Goal: Information Seeking & Learning: Learn about a topic

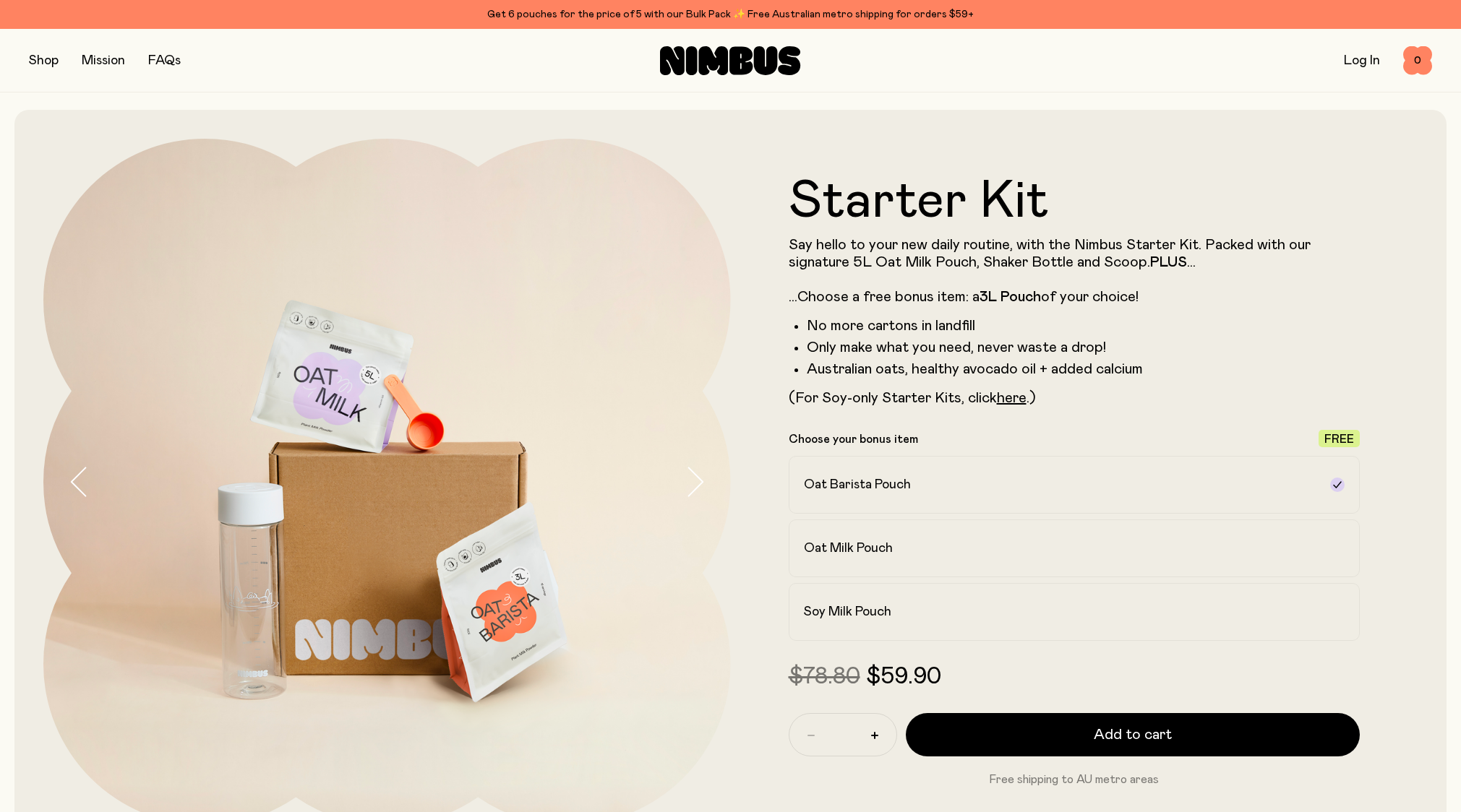
scroll to position [58, 0]
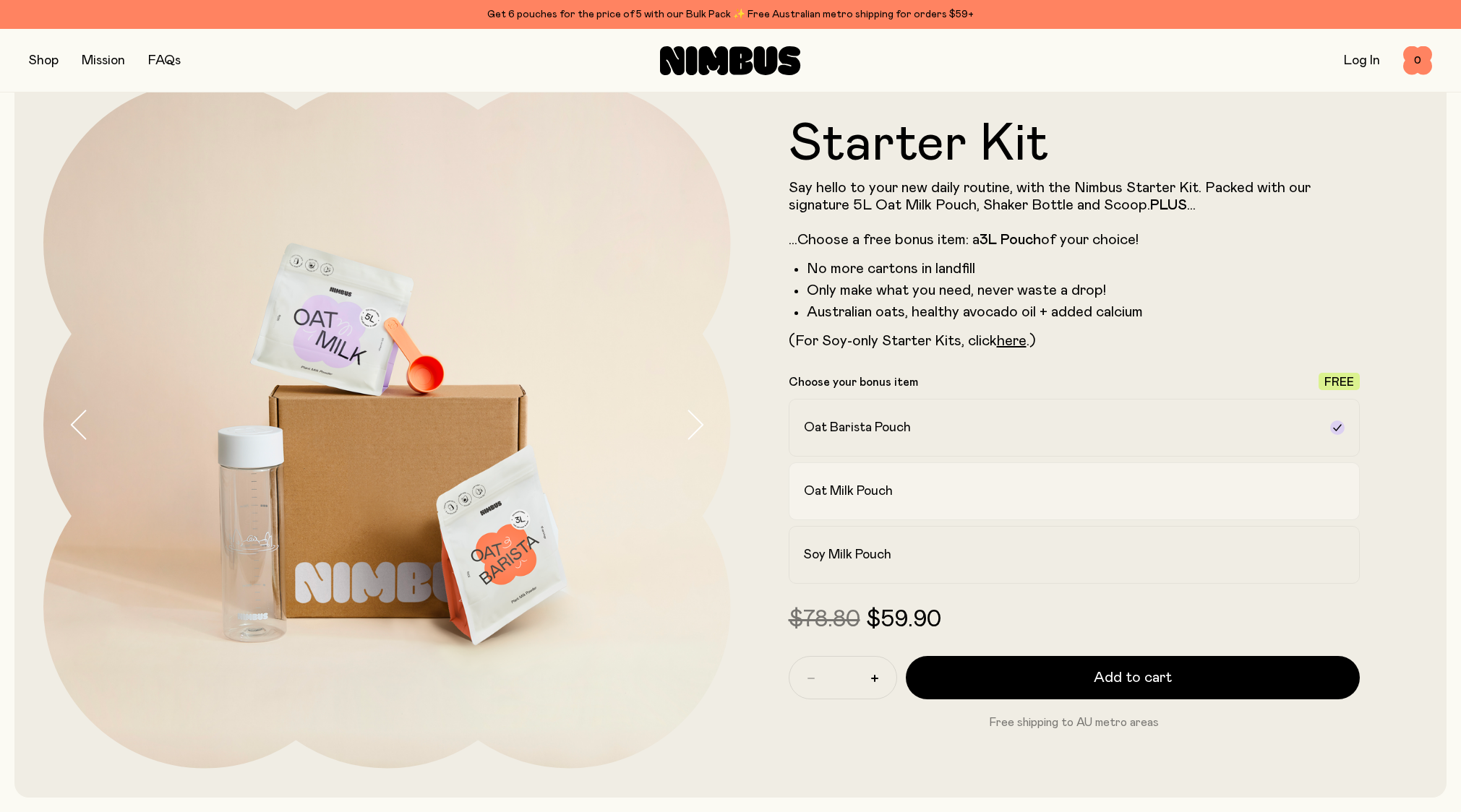
click at [867, 489] on h2 "Oat Milk Pouch" at bounding box center [848, 491] width 89 height 18
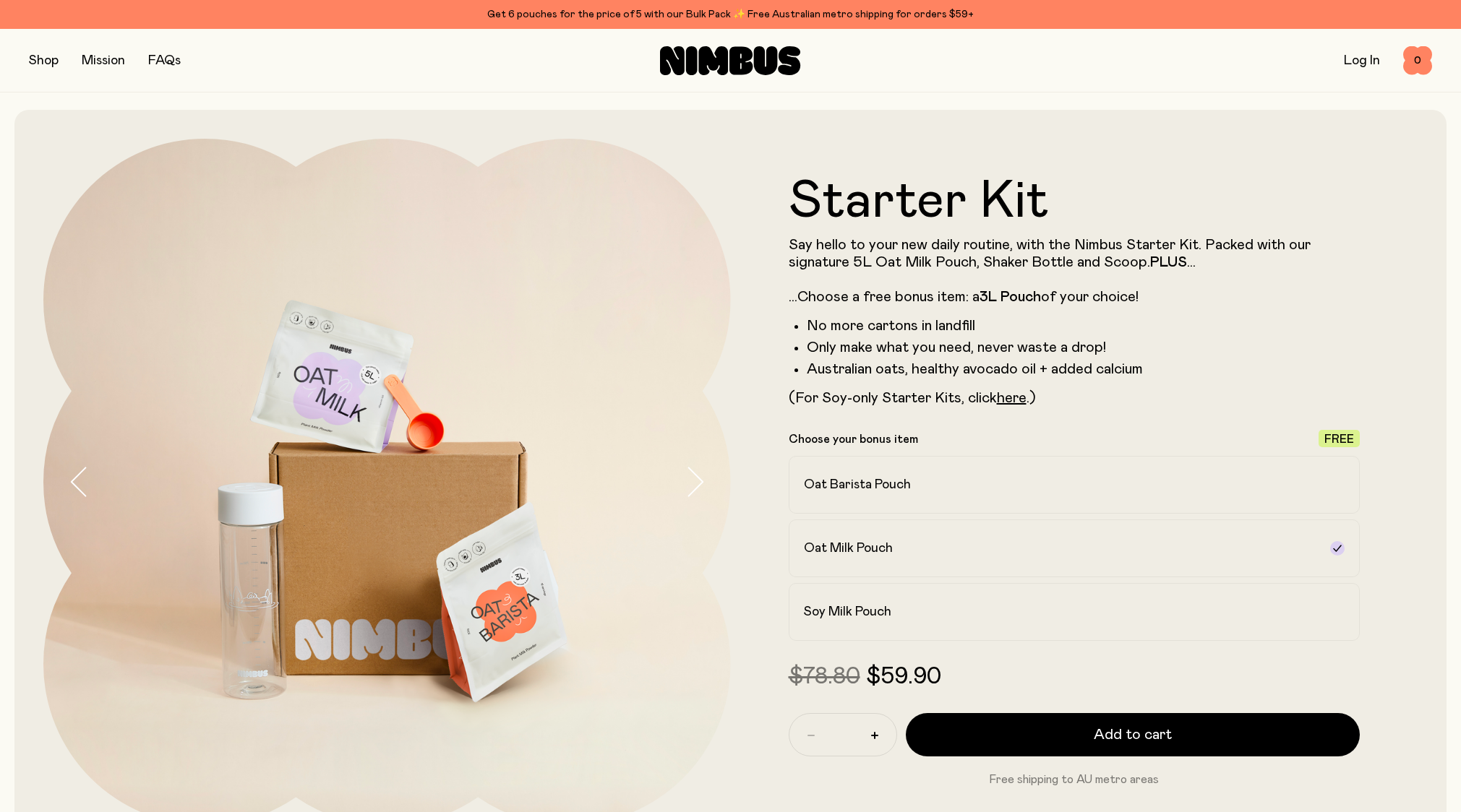
scroll to position [0, 0]
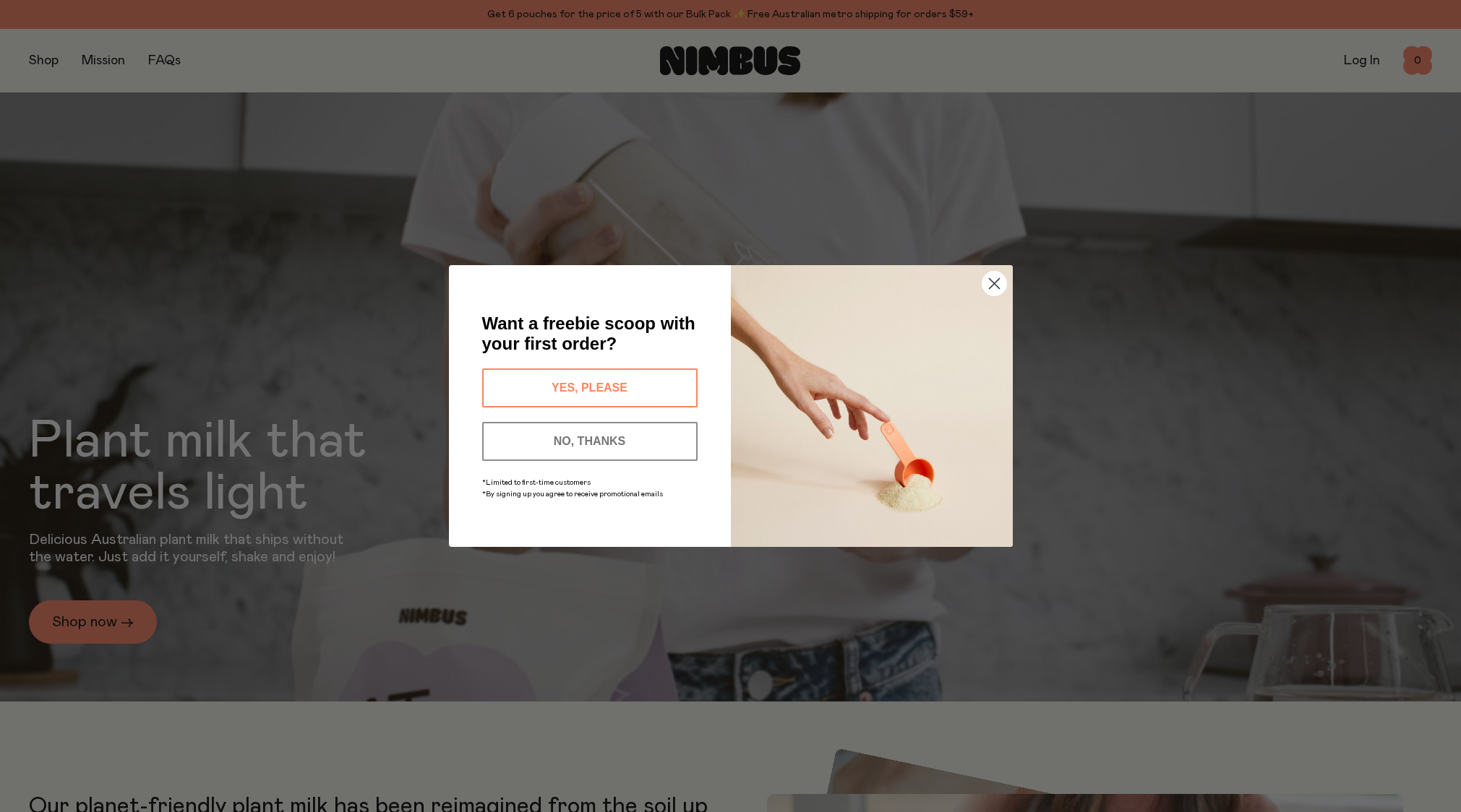
scroll to position [7, 0]
click at [992, 286] on circle "Close dialog" at bounding box center [994, 284] width 24 height 24
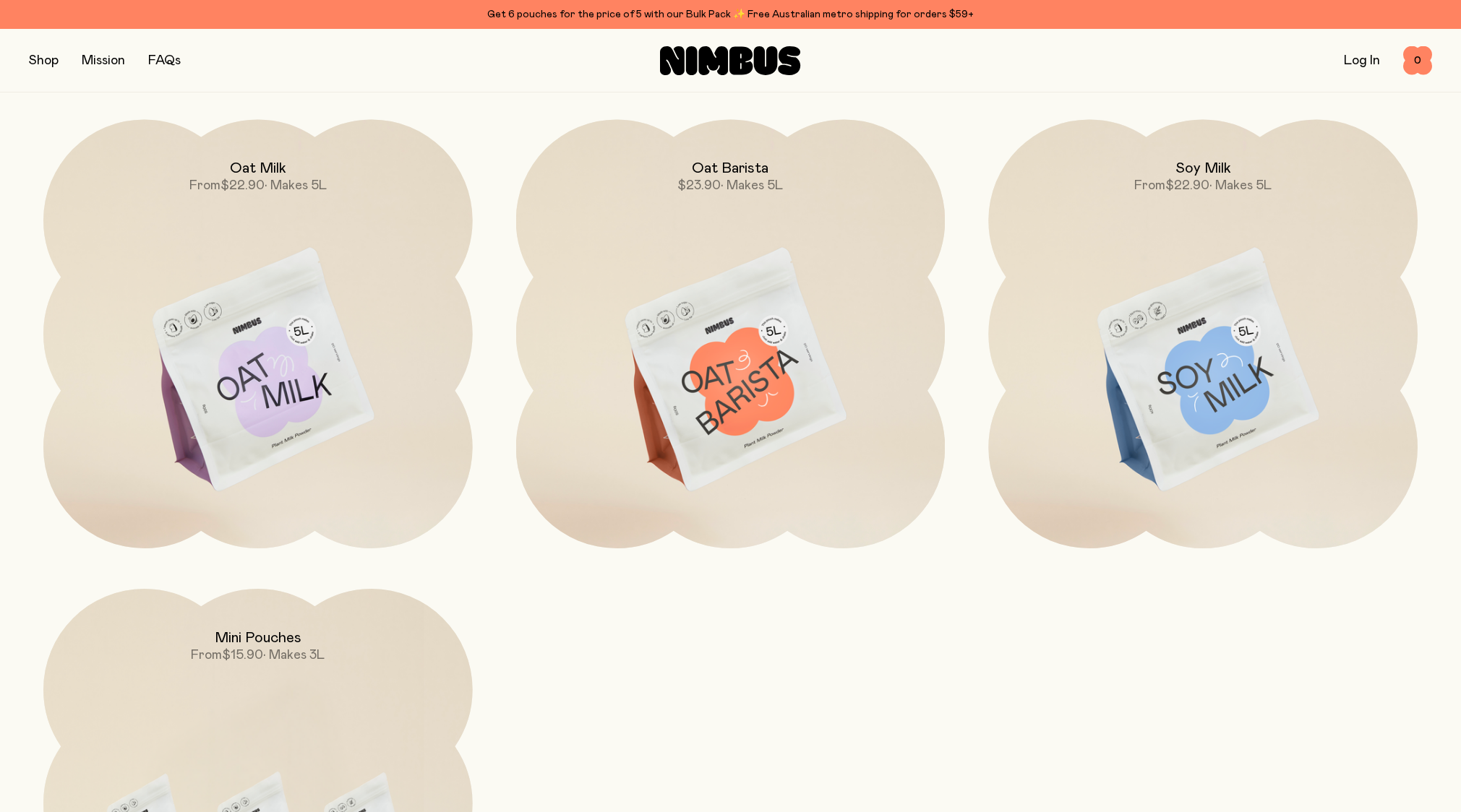
scroll to position [1502, 0]
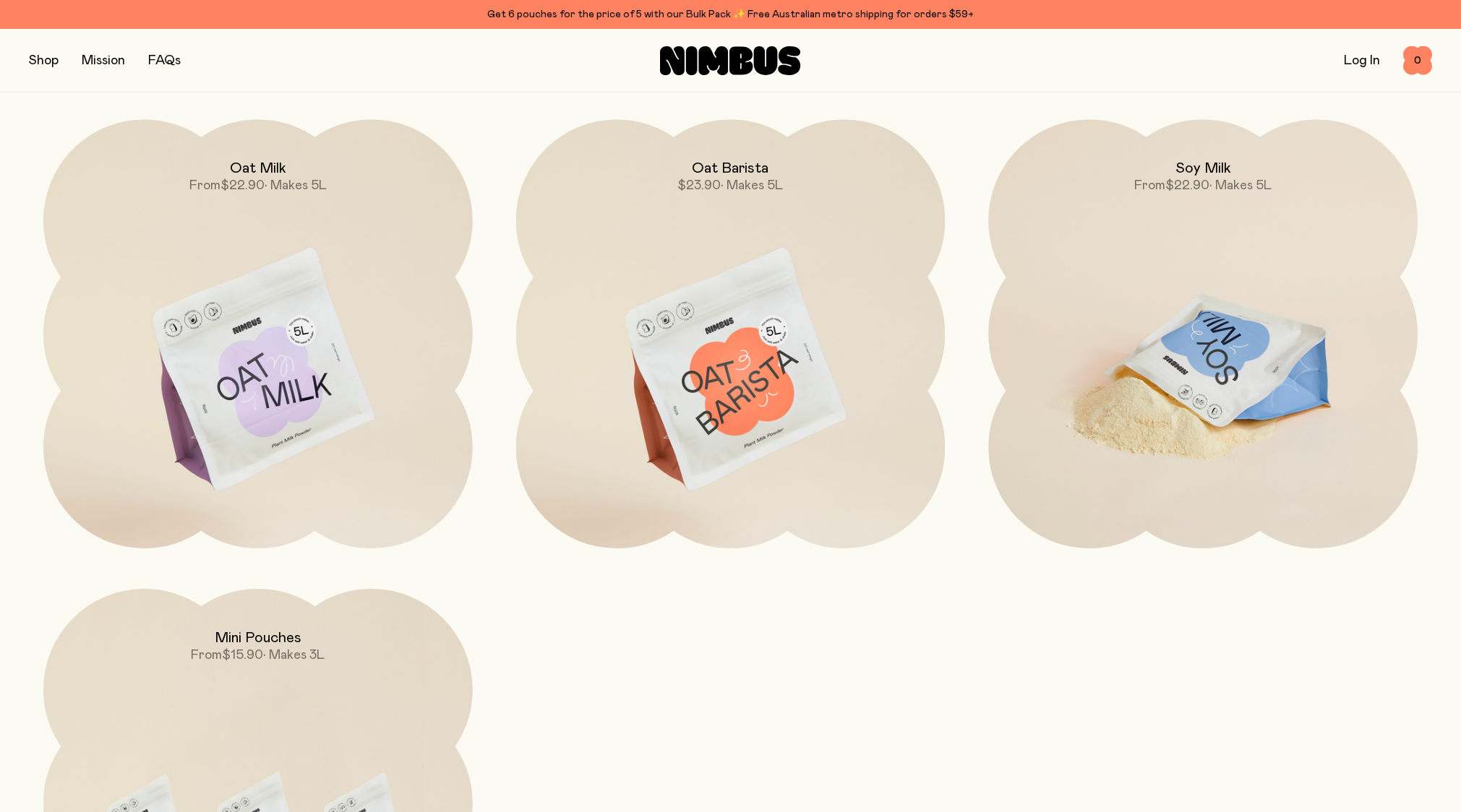
click at [1186, 346] on img at bounding box center [1203, 372] width 430 height 505
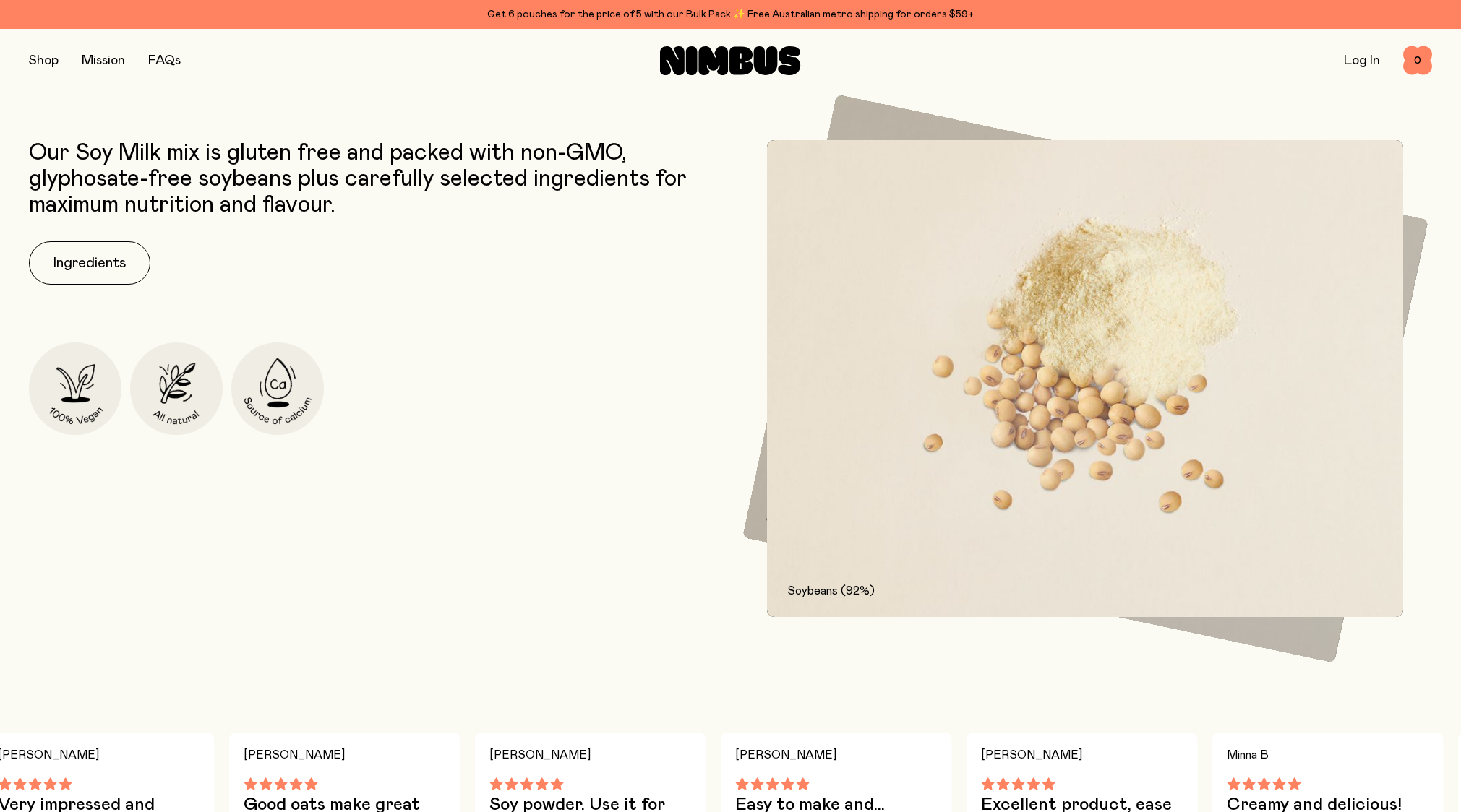
scroll to position [799, 0]
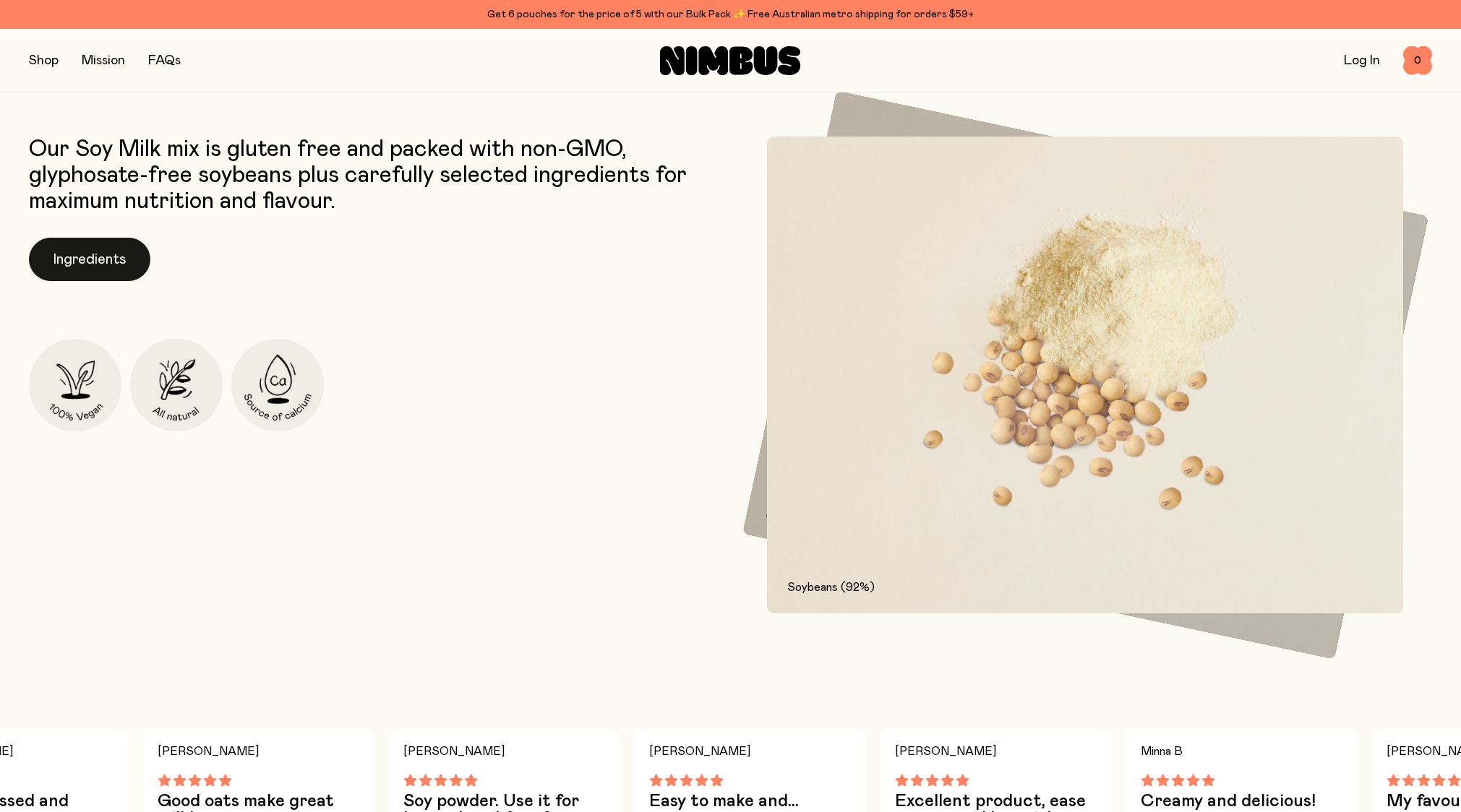
click at [108, 253] on button "Ingredients" at bounding box center [89, 259] width 122 height 44
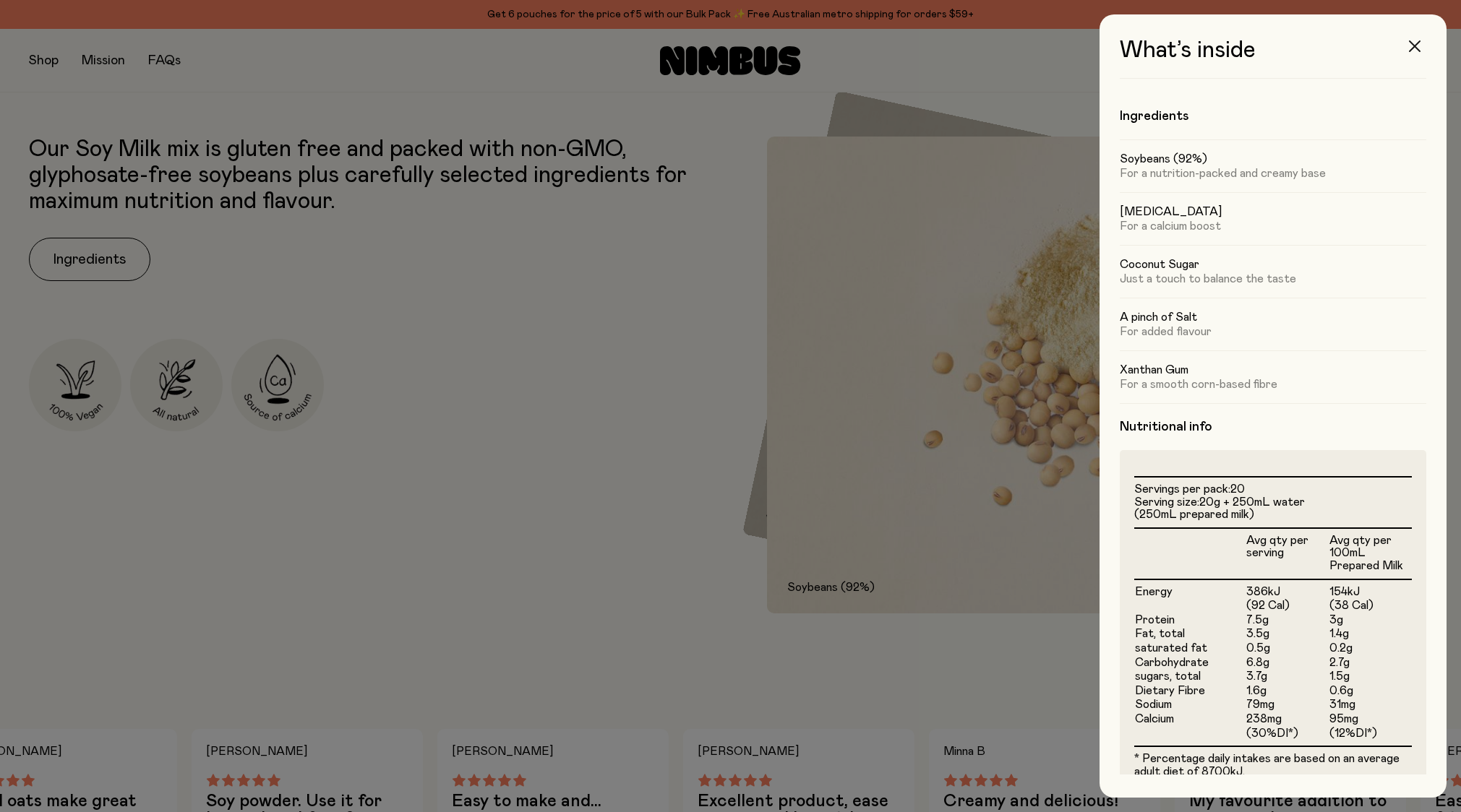
click at [1416, 45] on icon "button" at bounding box center [1415, 46] width 11 height 11
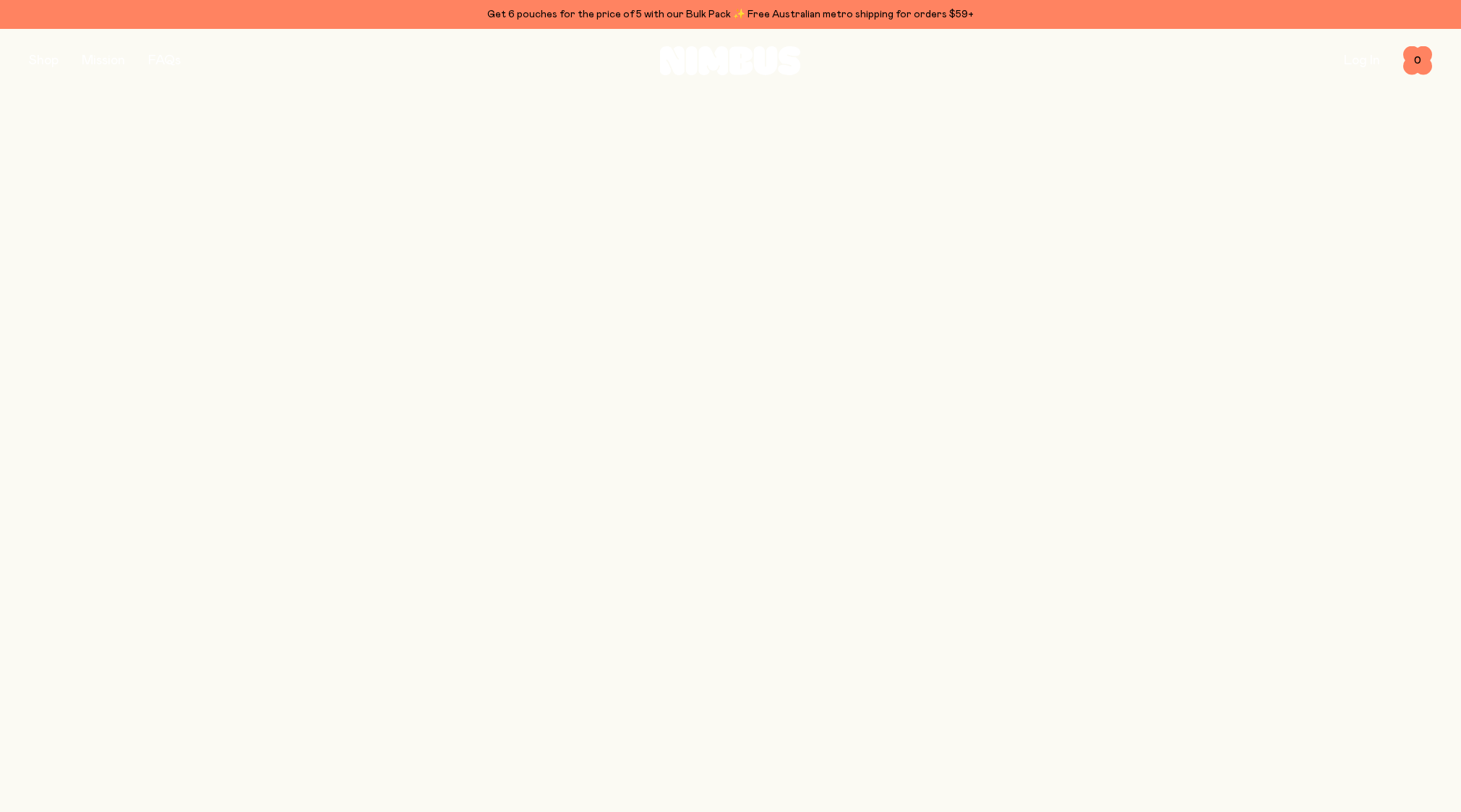
scroll to position [1502, 0]
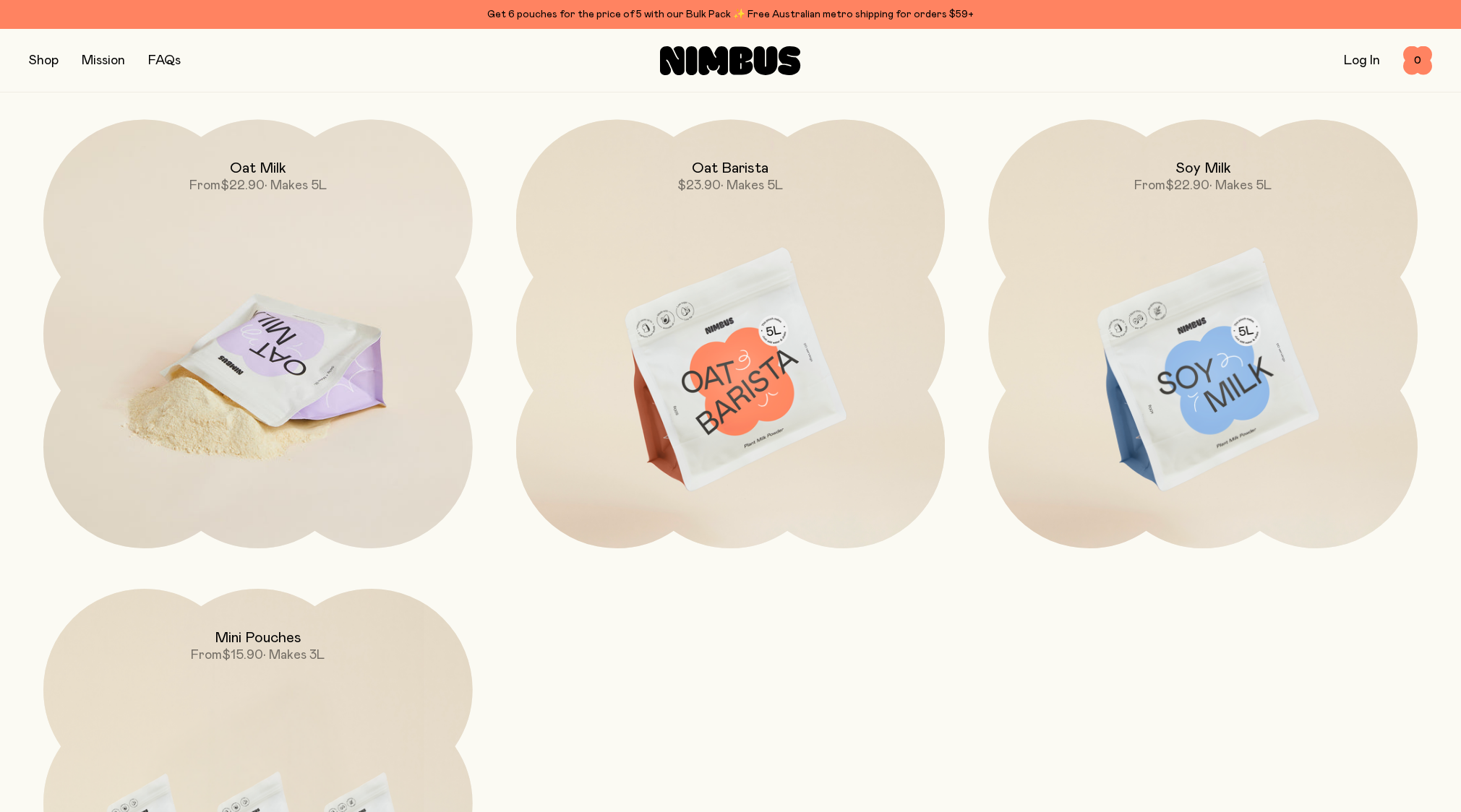
click at [292, 316] on img at bounding box center [258, 372] width 430 height 505
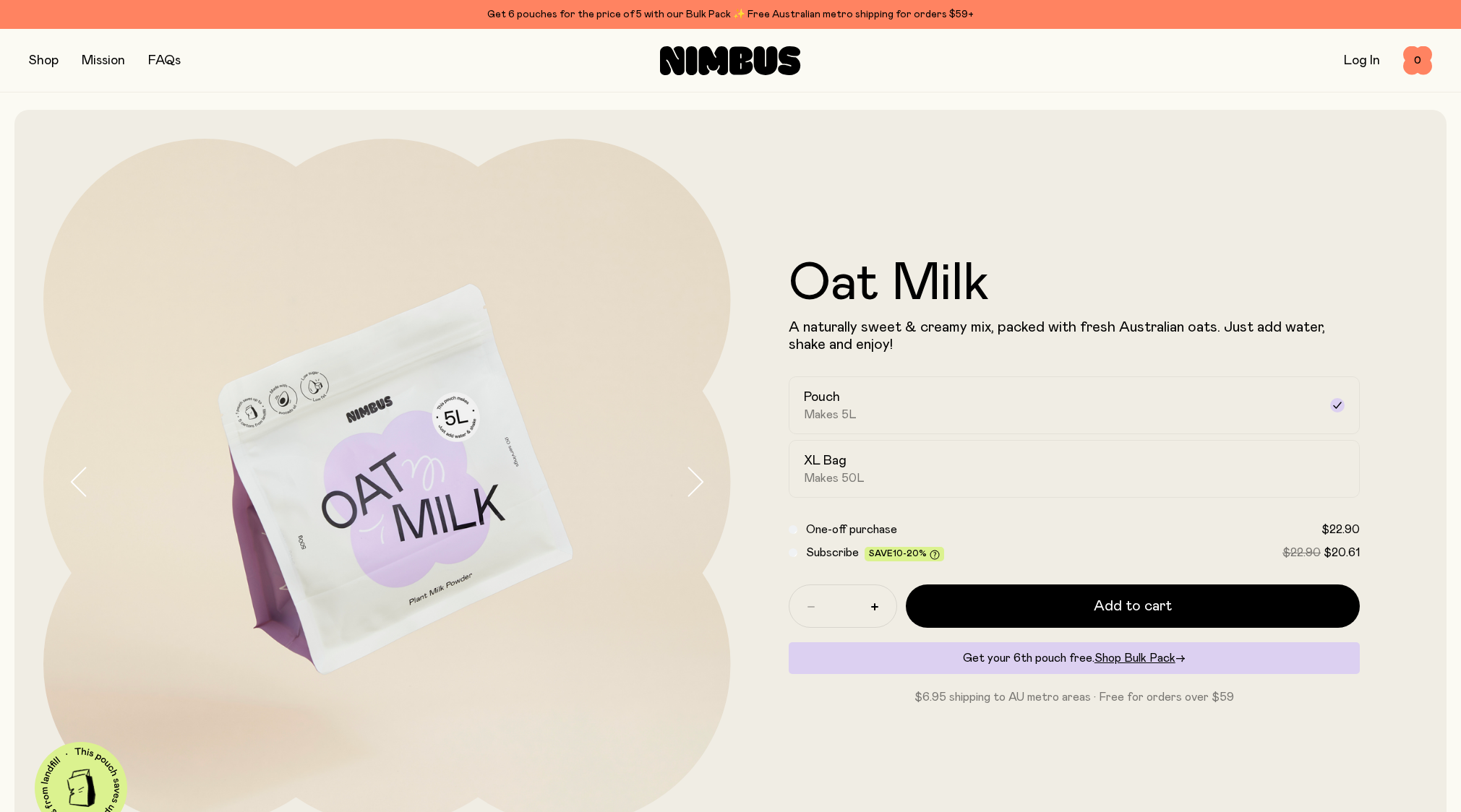
click at [42, 61] on button "button" at bounding box center [44, 61] width 30 height 20
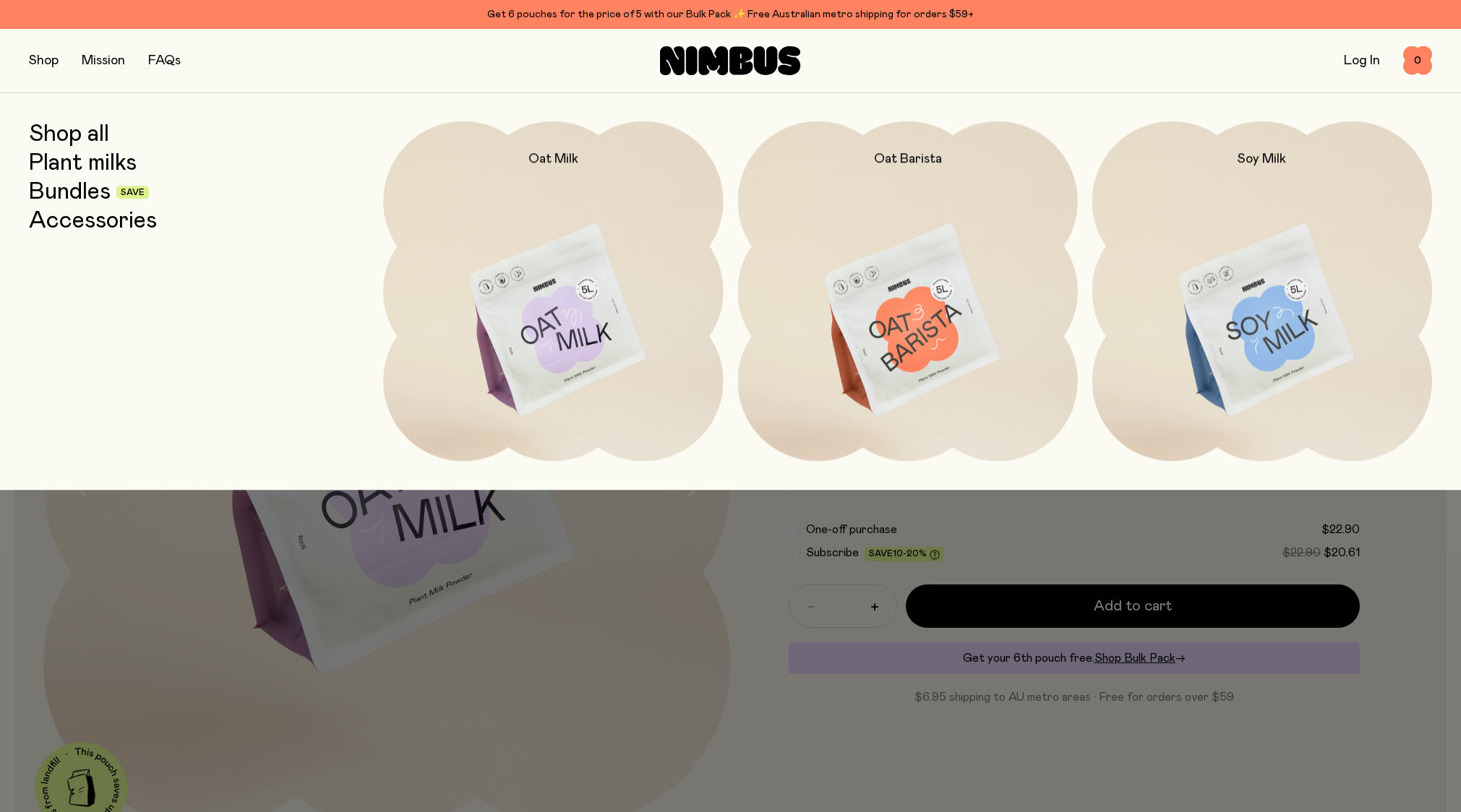
click at [73, 227] on link "Accessories" at bounding box center [93, 221] width 128 height 26
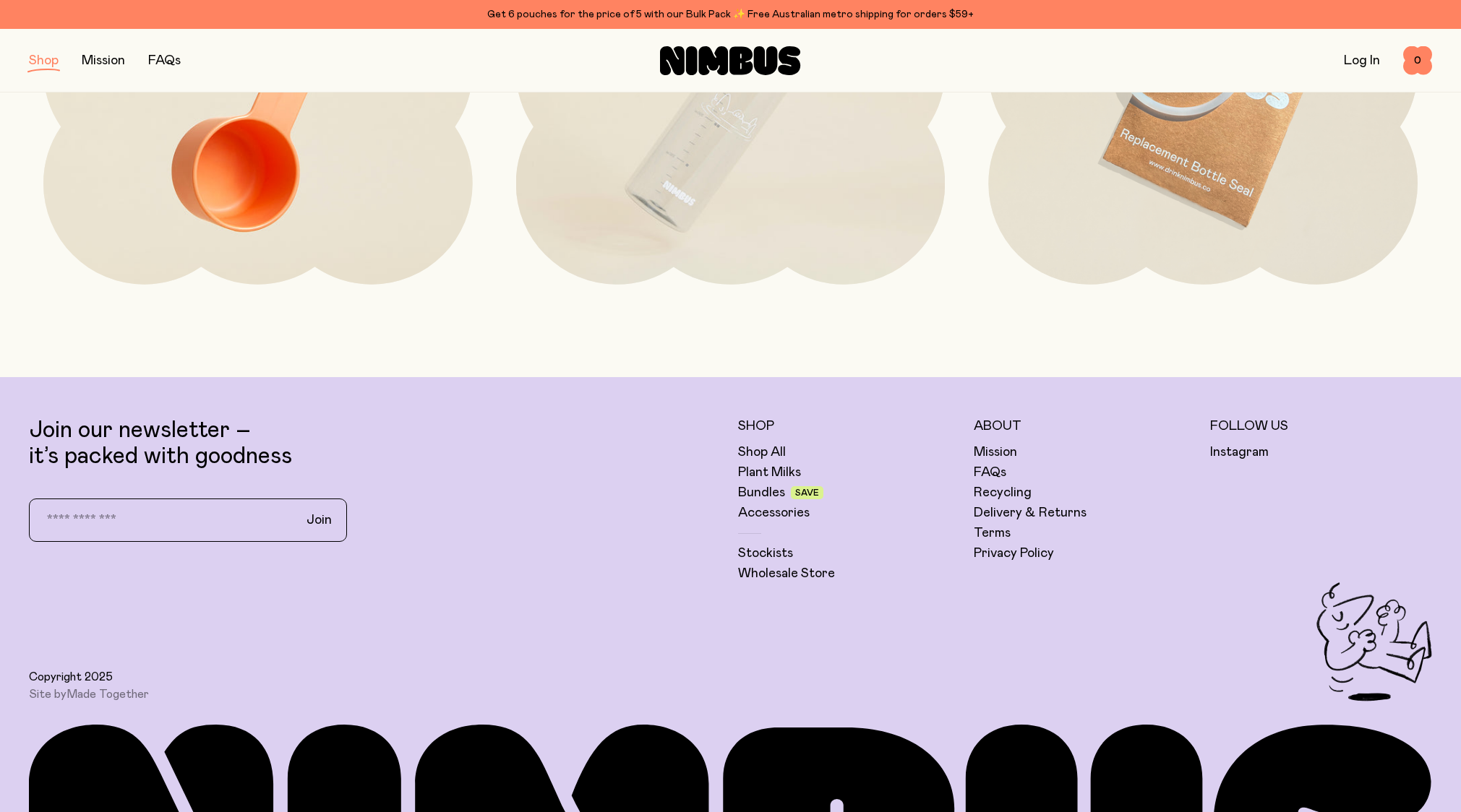
scroll to position [453, 0]
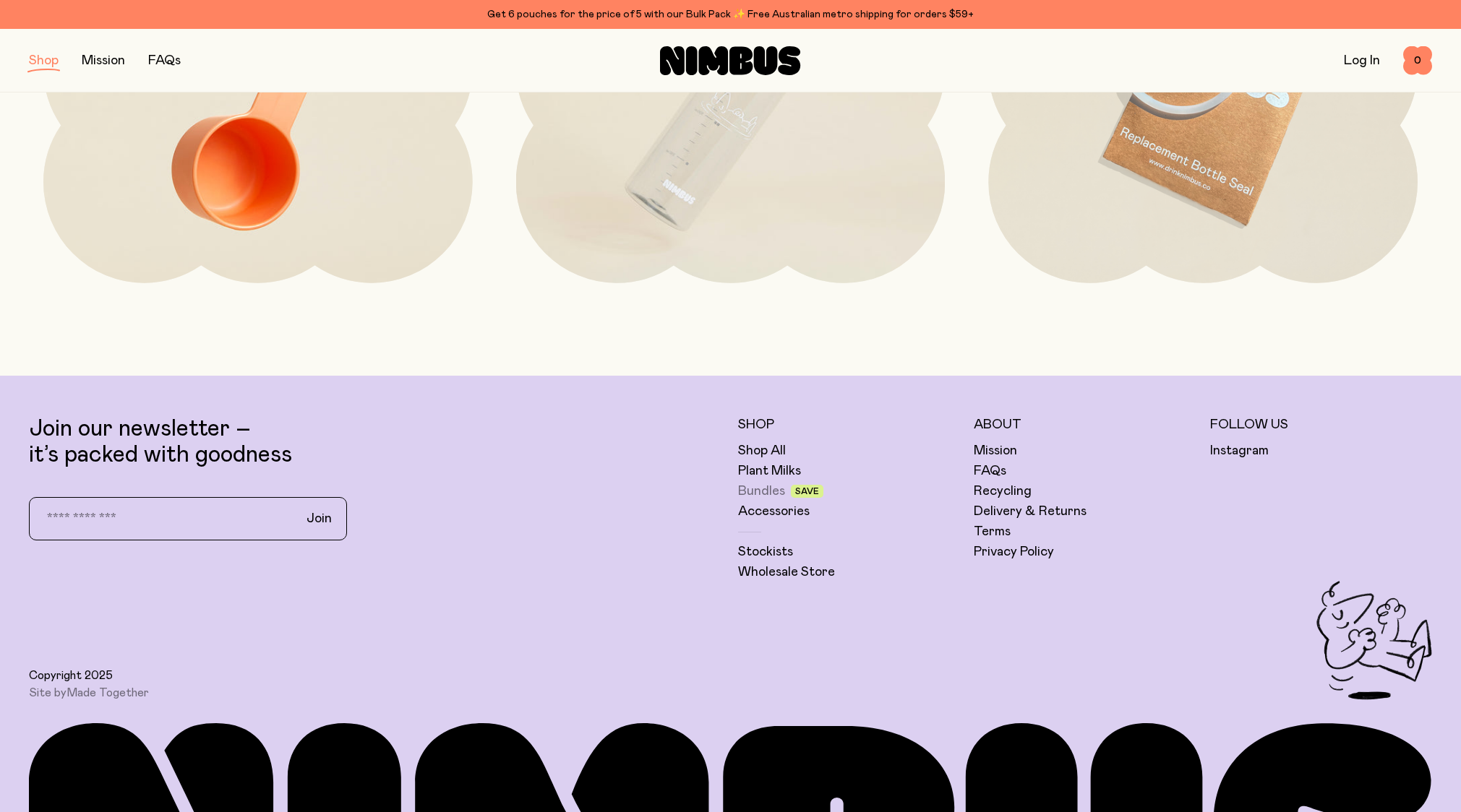
click at [755, 492] on link "Bundles" at bounding box center [761, 491] width 47 height 18
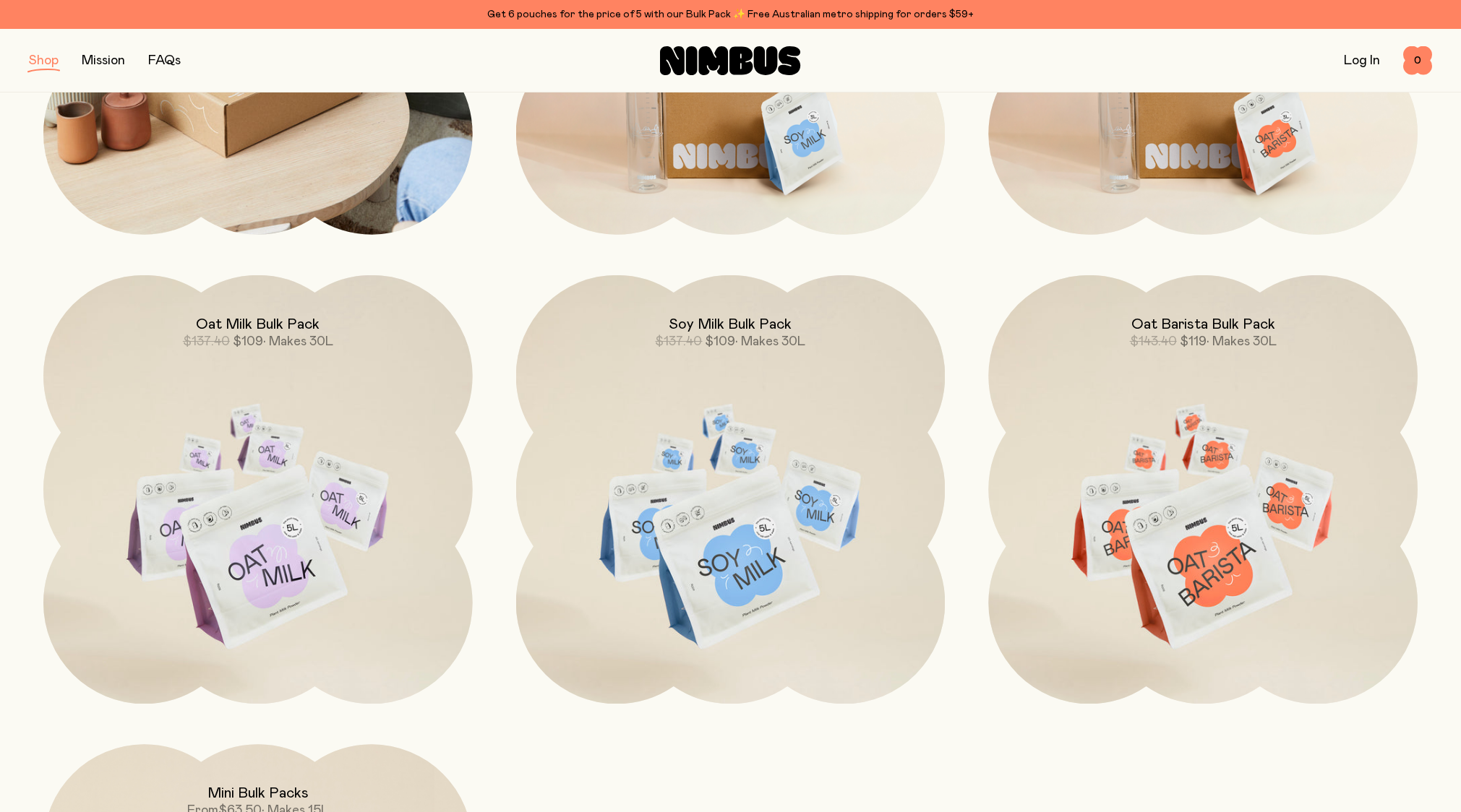
scroll to position [502, 0]
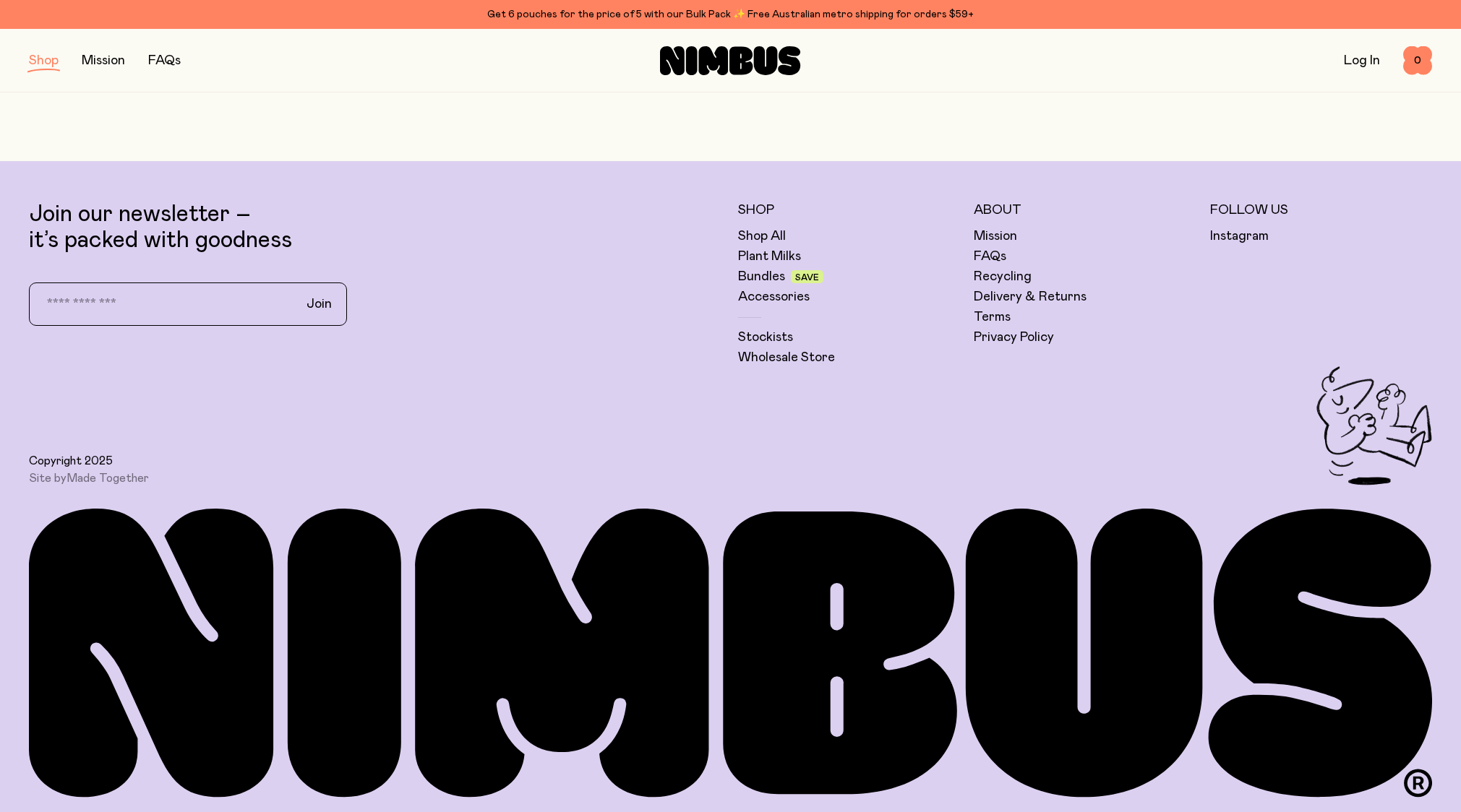
scroll to position [3361, 0]
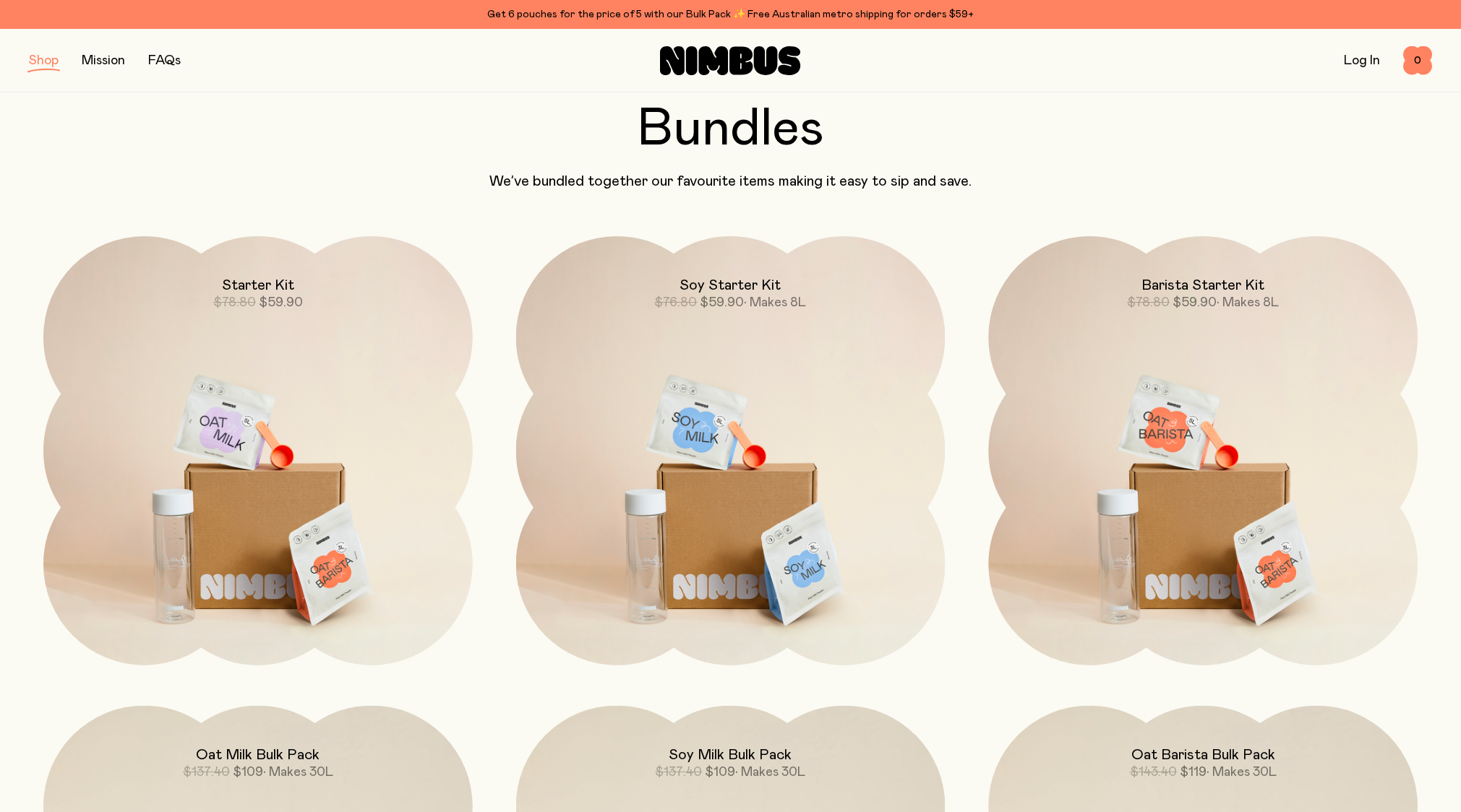
scroll to position [78, 0]
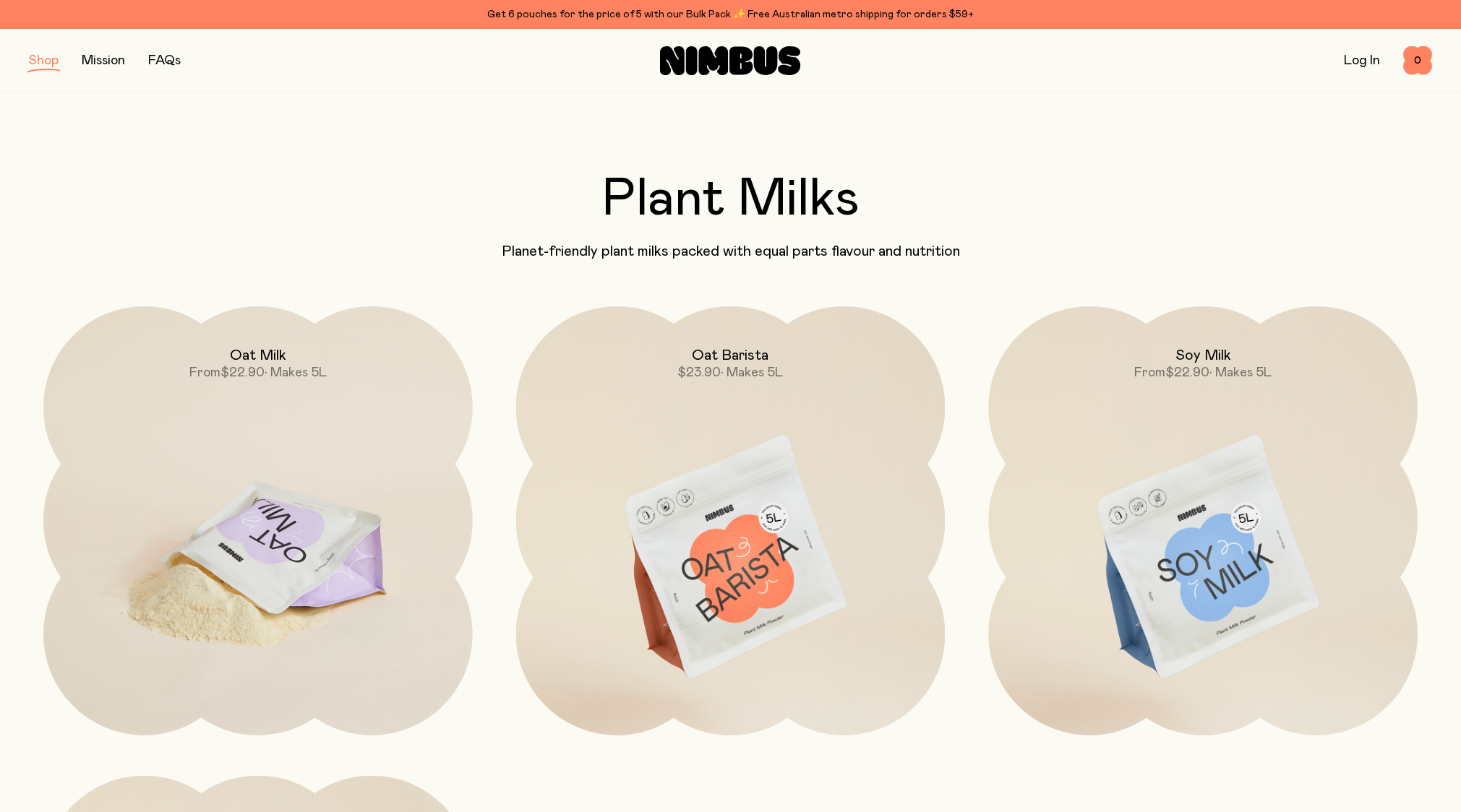
click at [342, 547] on img at bounding box center [258, 559] width 430 height 505
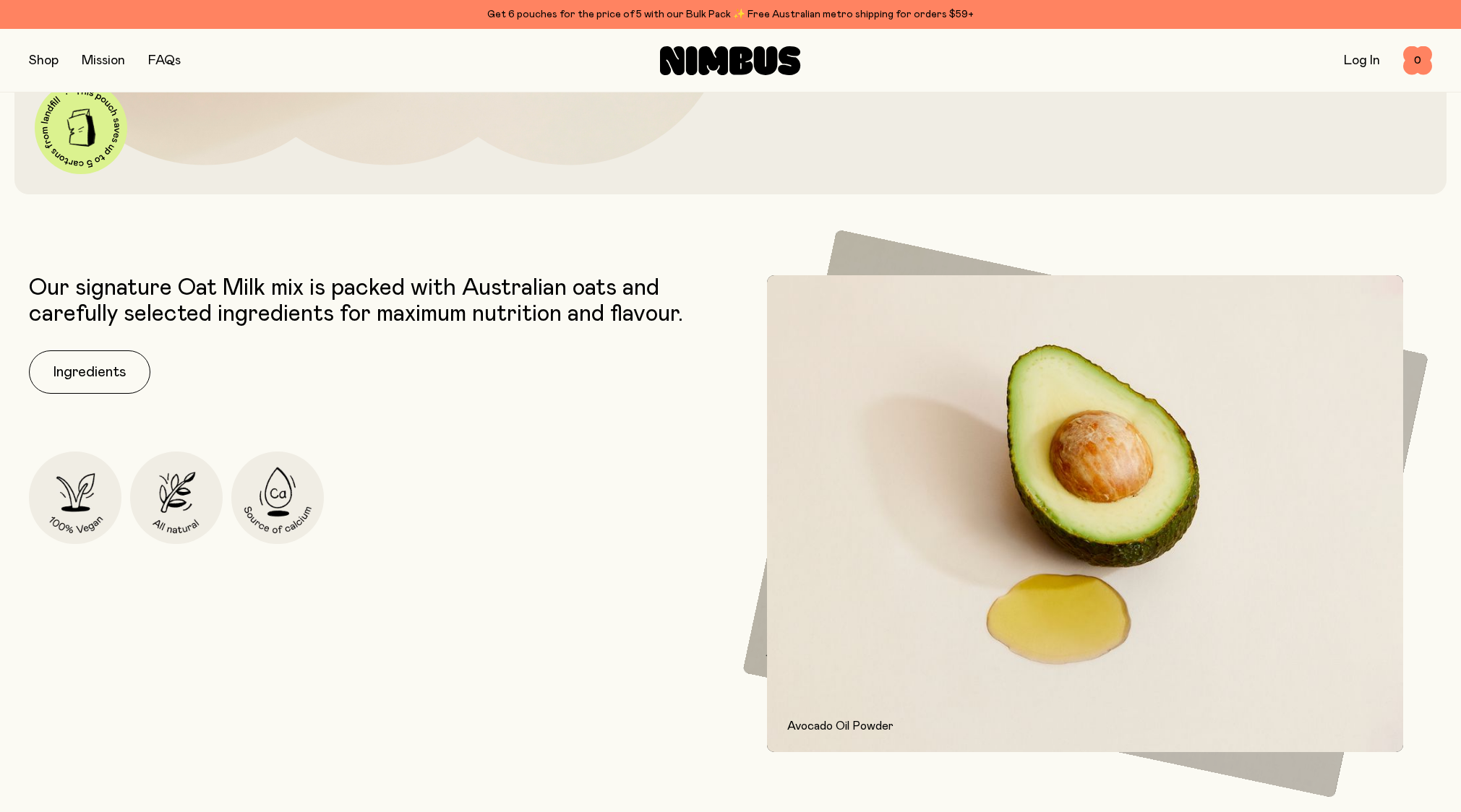
scroll to position [662, 0]
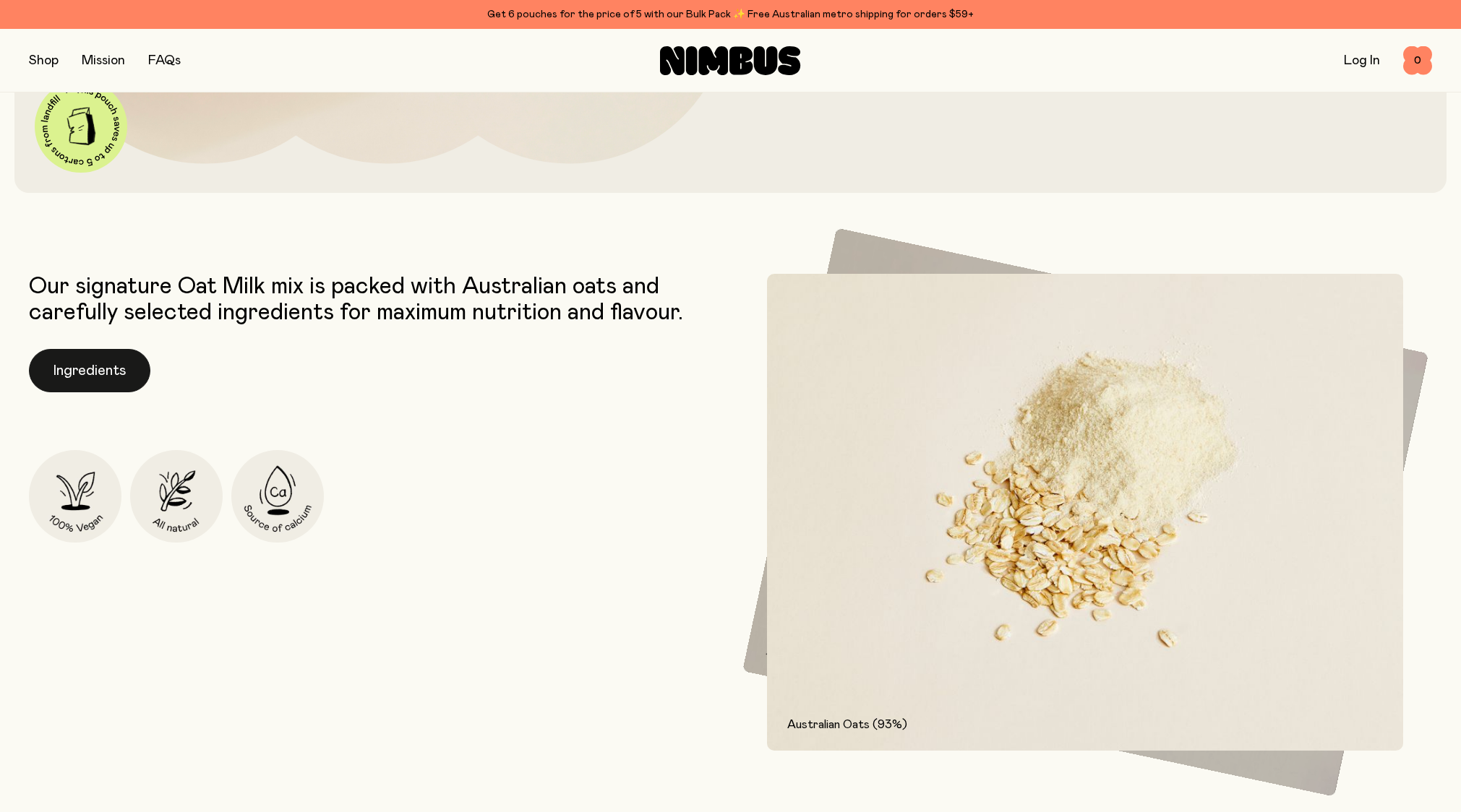
click at [78, 374] on button "Ingredients" at bounding box center [89, 370] width 122 height 44
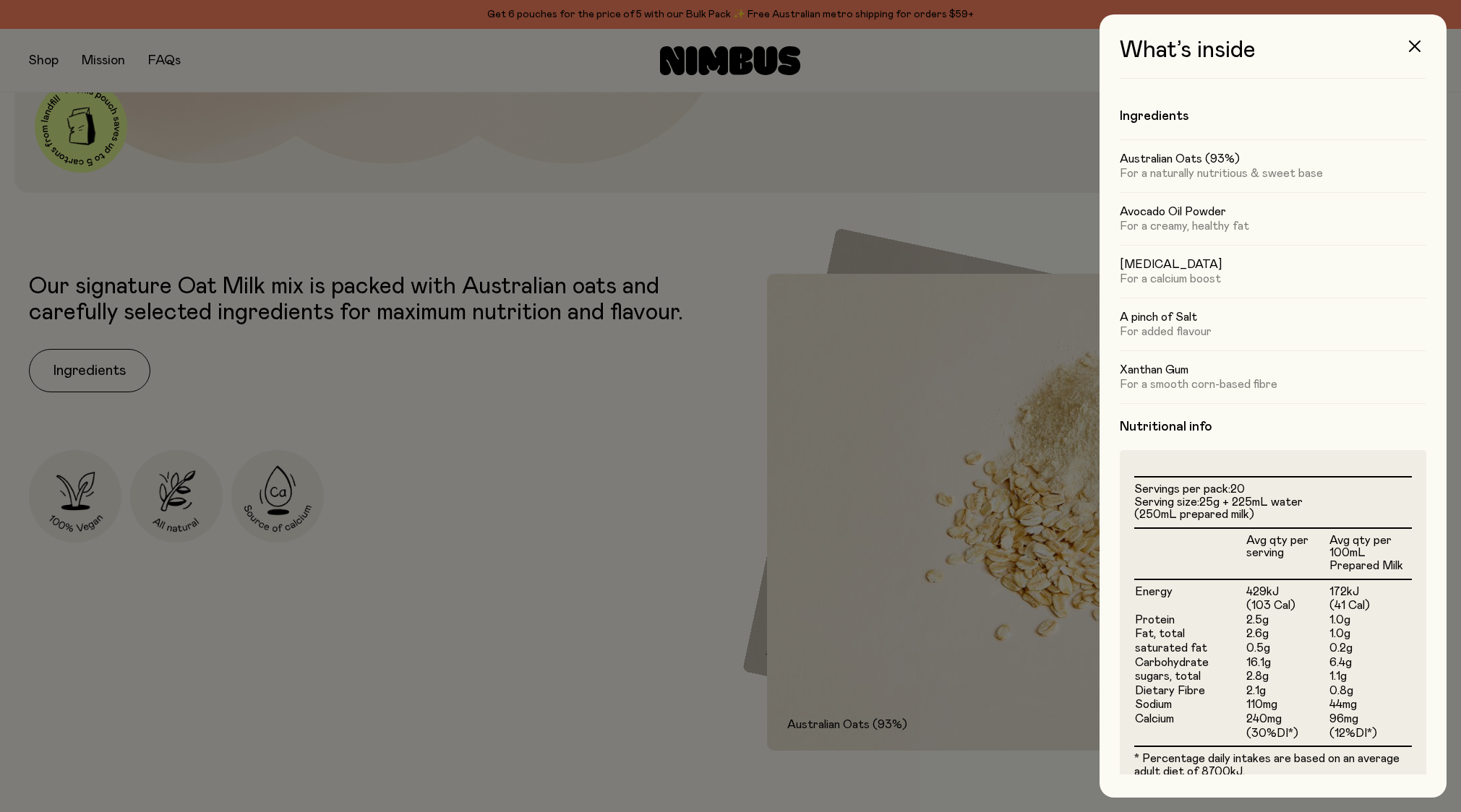
scroll to position [0, 0]
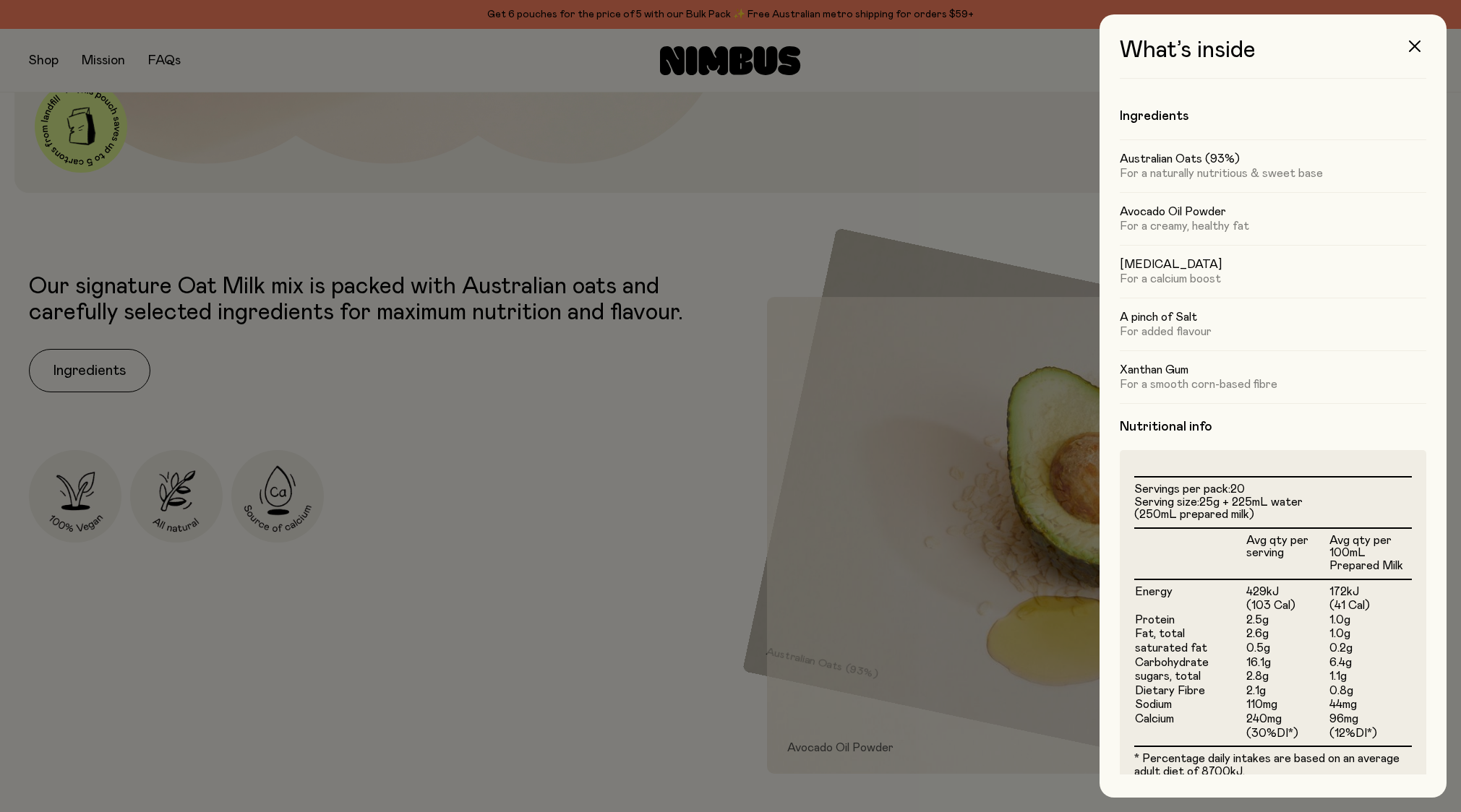
click at [188, 406] on div at bounding box center [730, 406] width 1461 height 812
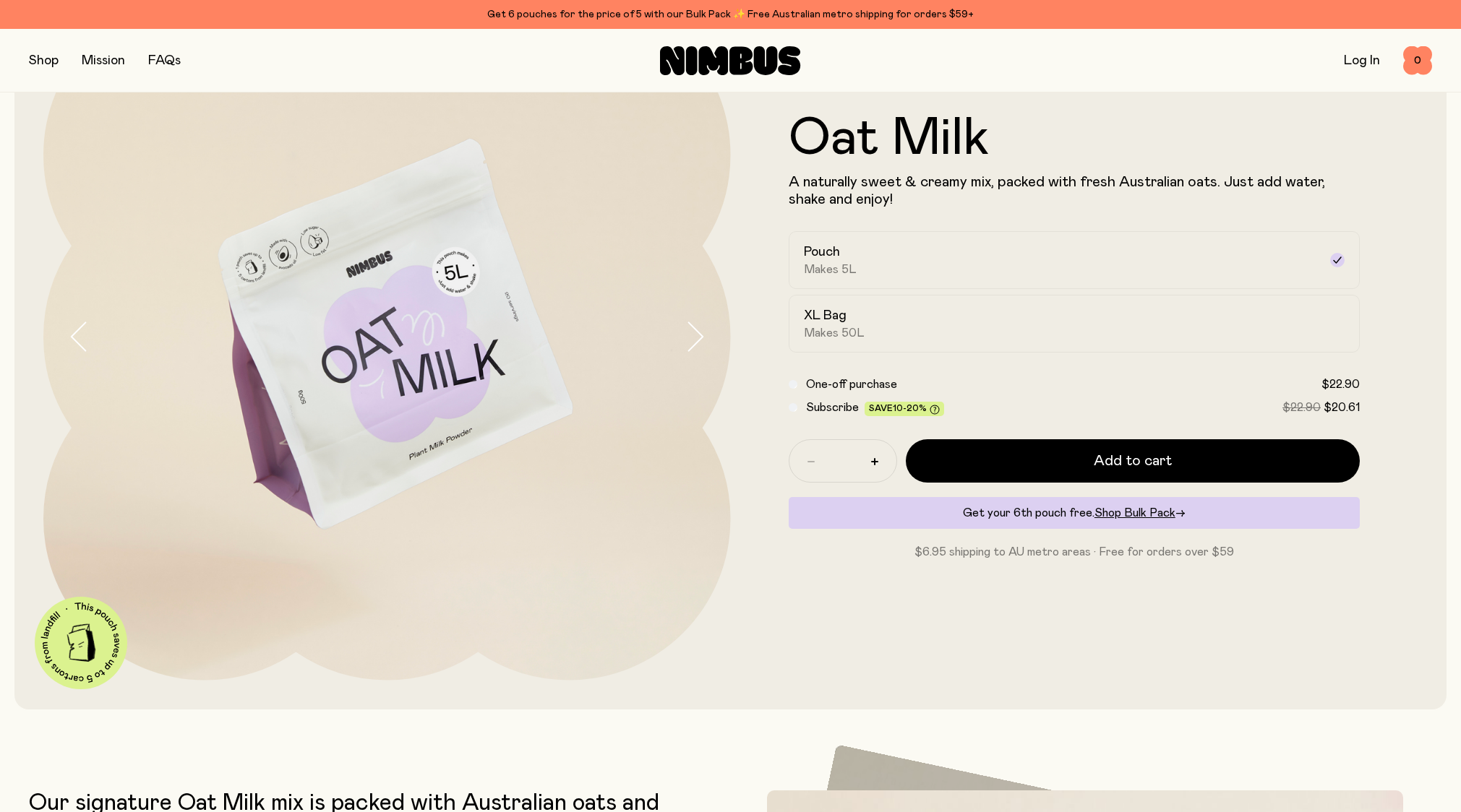
scroll to position [145, 0]
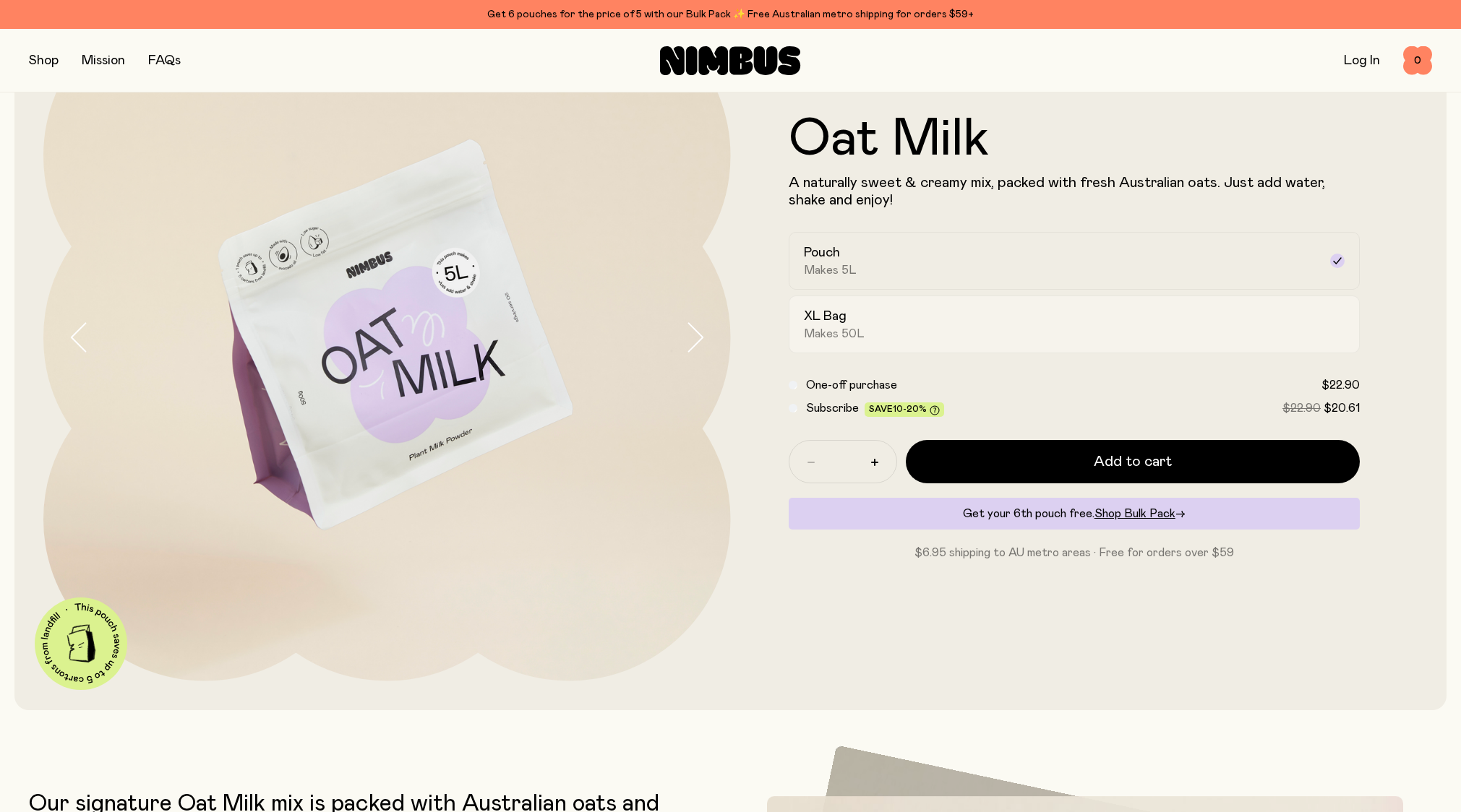
click at [821, 323] on h2 "XL Bag" at bounding box center [825, 316] width 43 height 18
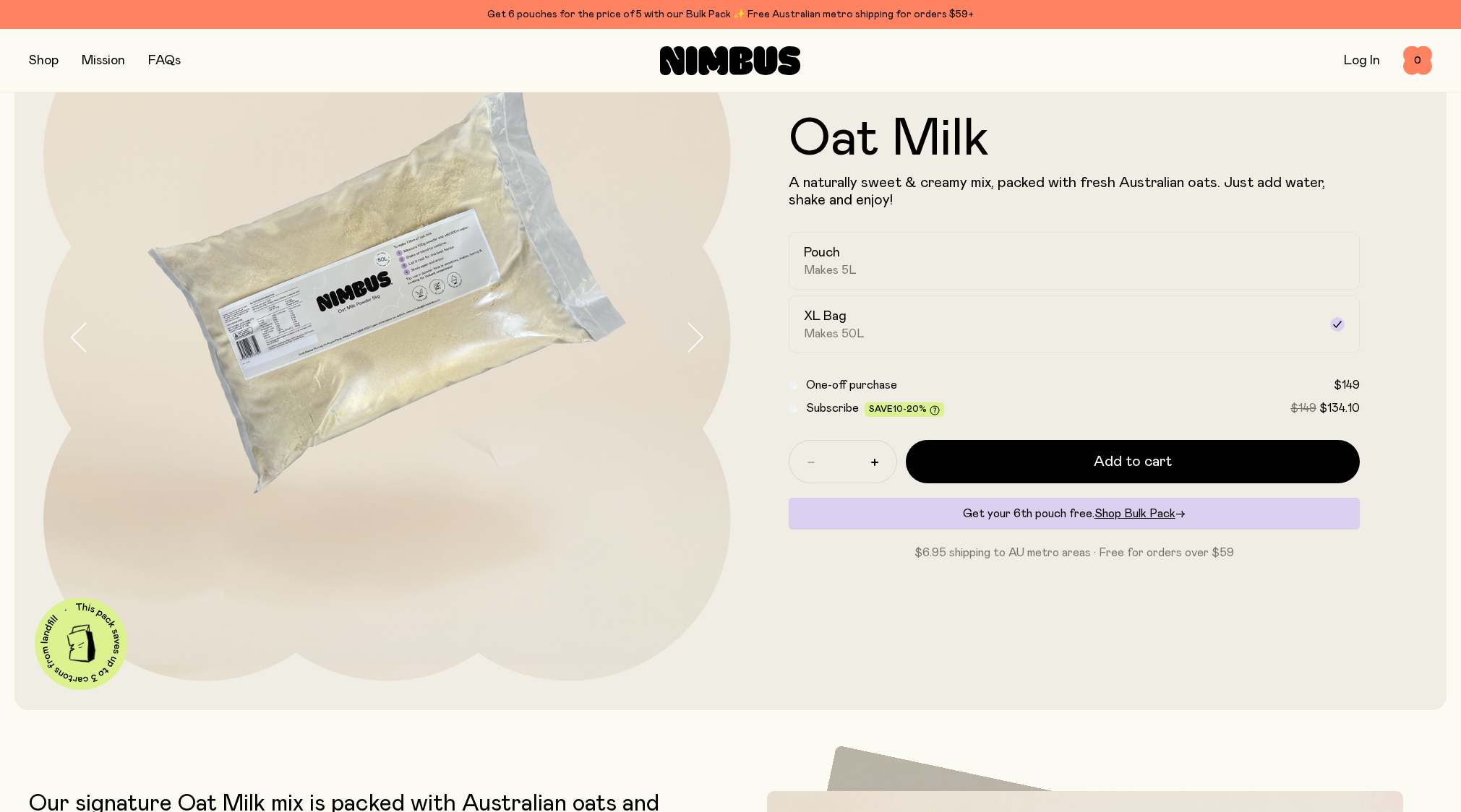
click at [699, 340] on icon "button" at bounding box center [695, 337] width 20 height 31
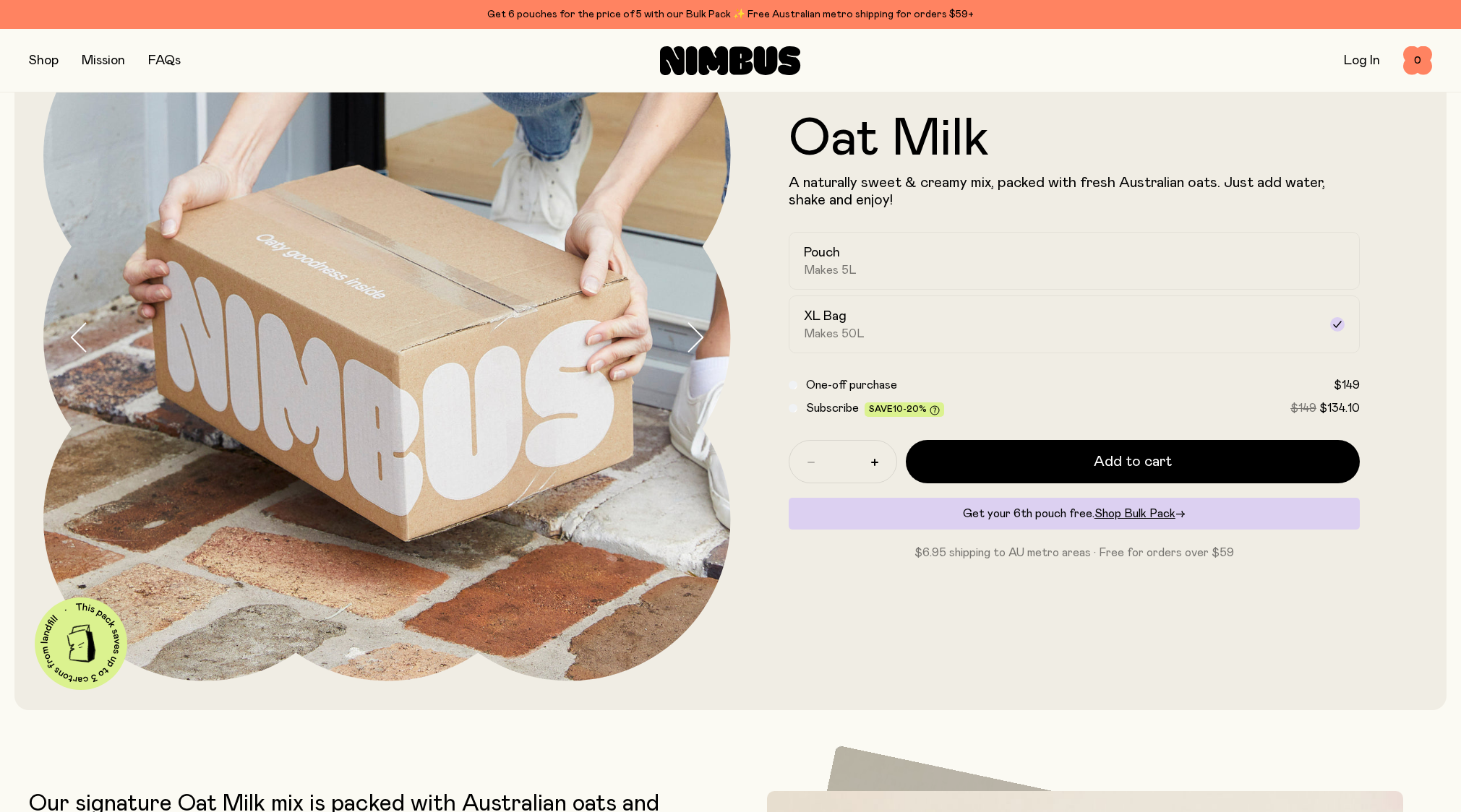
click at [699, 340] on icon "button" at bounding box center [695, 337] width 20 height 31
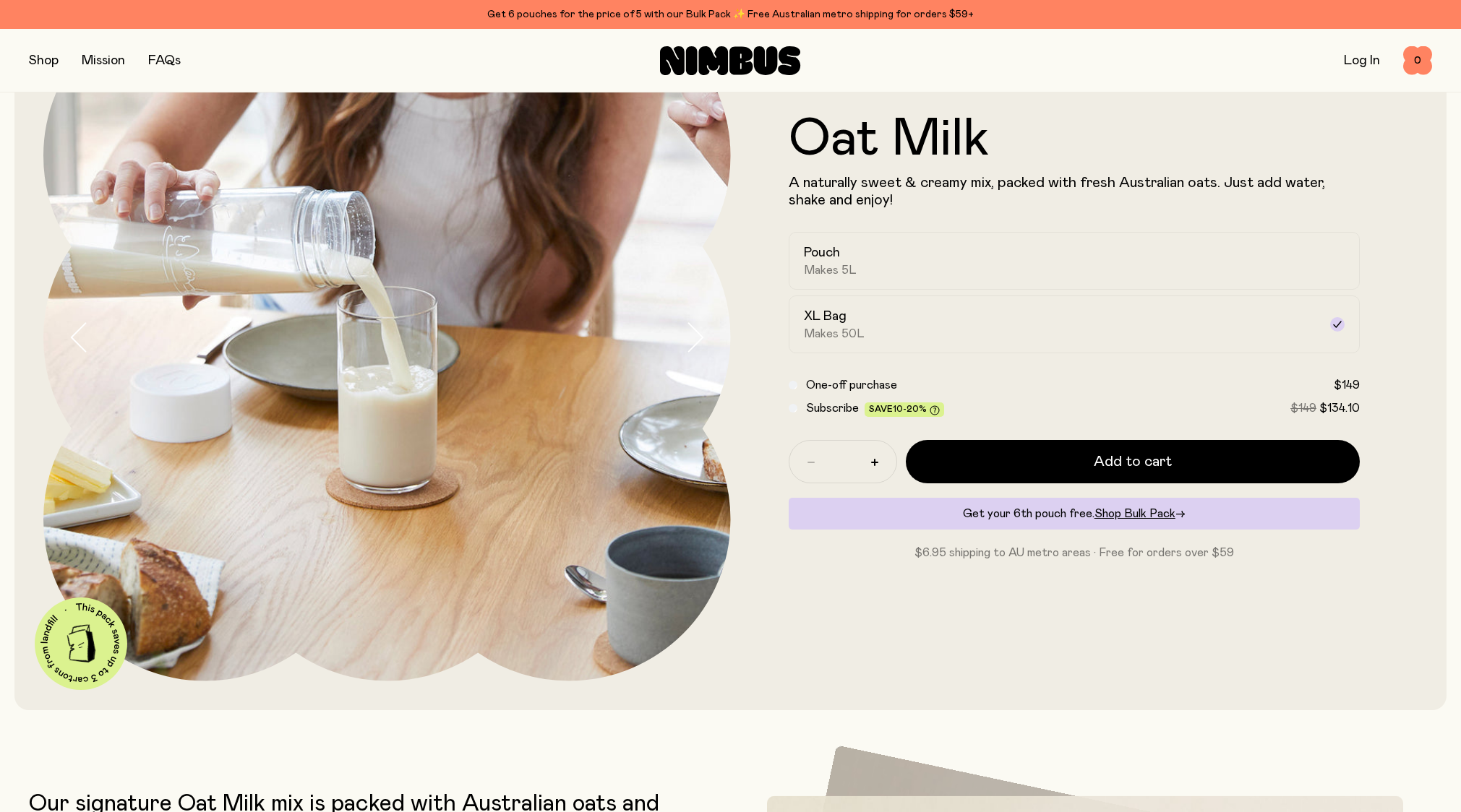
click at [699, 340] on icon "button" at bounding box center [695, 337] width 20 height 31
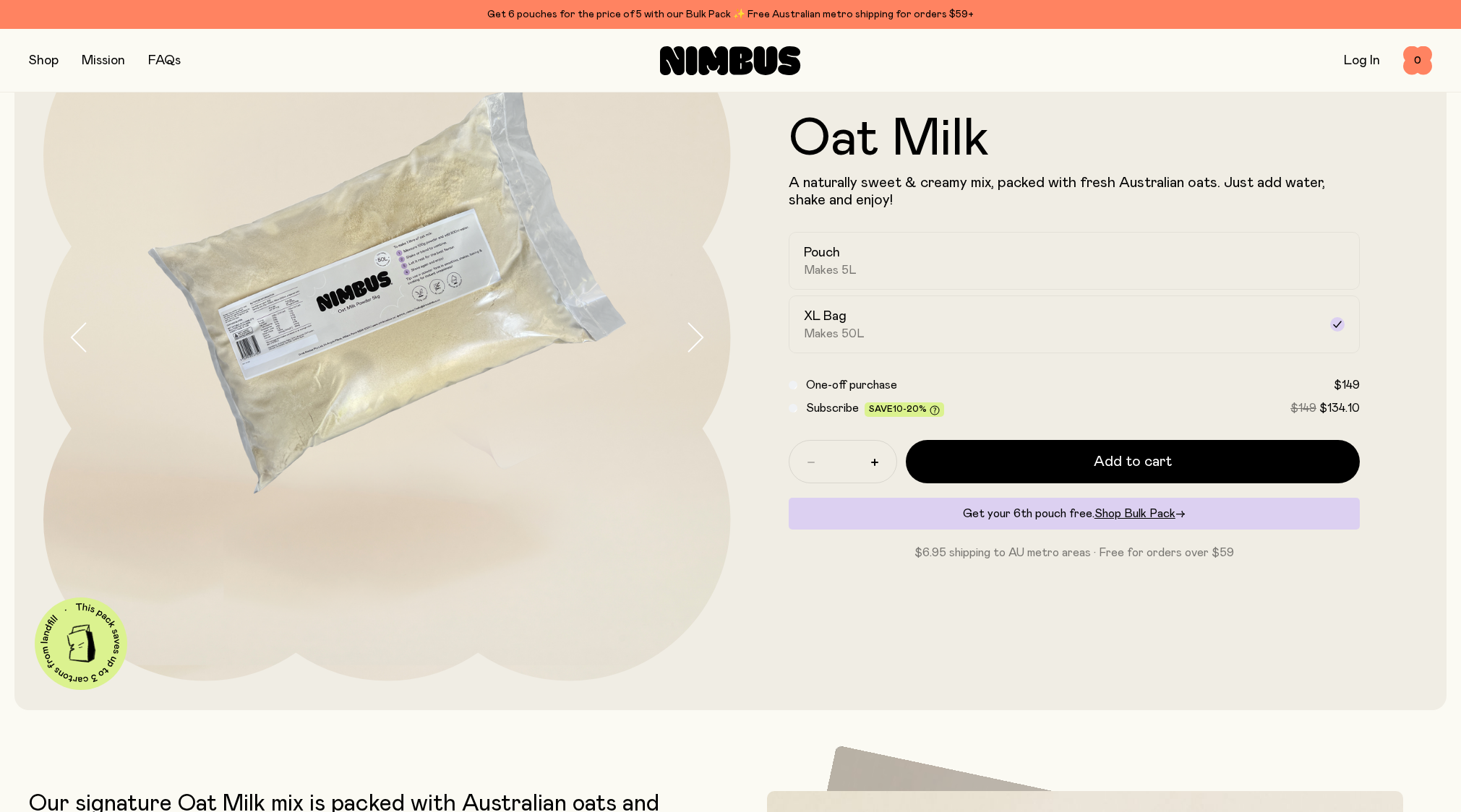
click at [699, 340] on icon "button" at bounding box center [695, 337] width 20 height 31
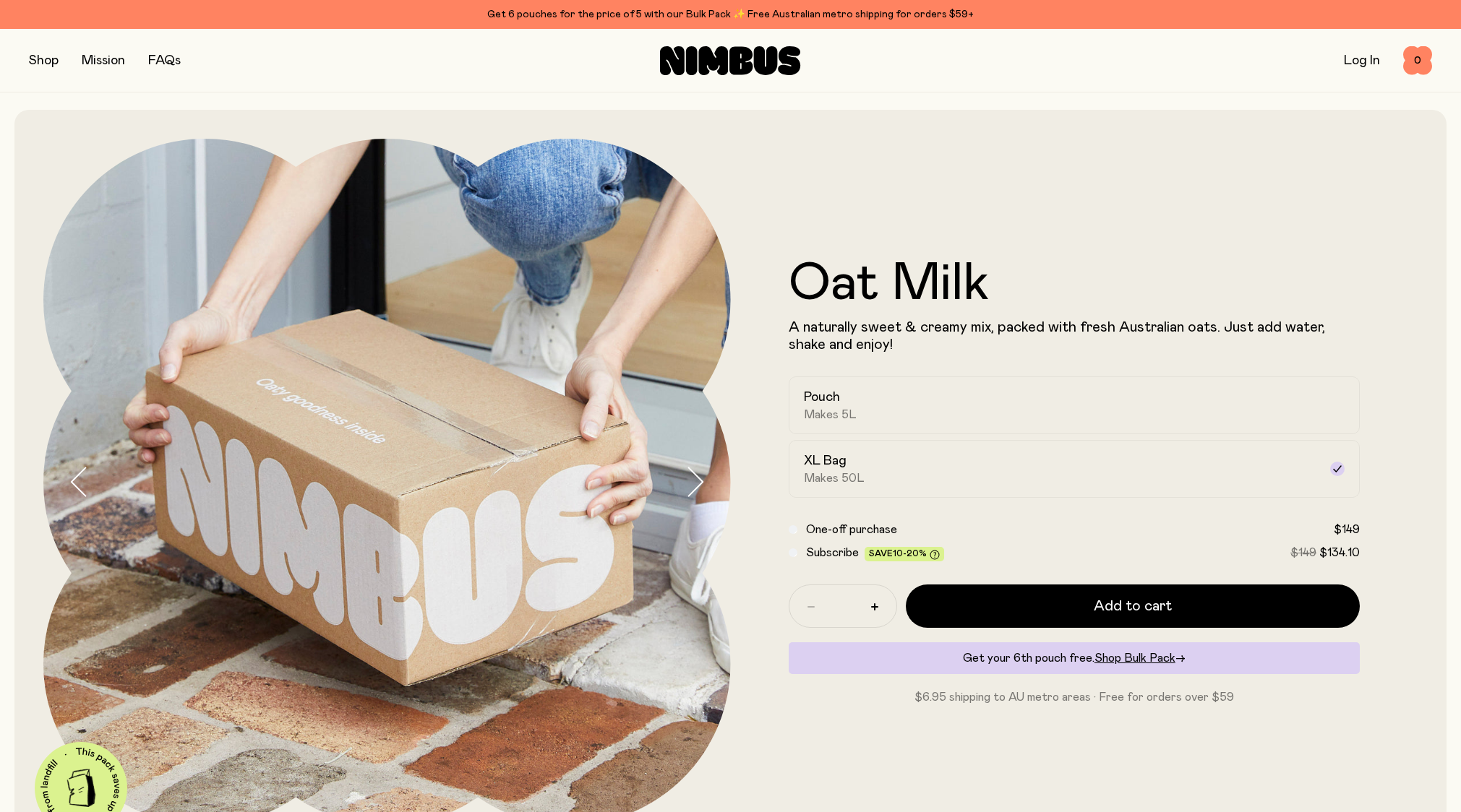
scroll to position [0, 0]
click at [166, 61] on link "FAQs" at bounding box center [164, 60] width 32 height 13
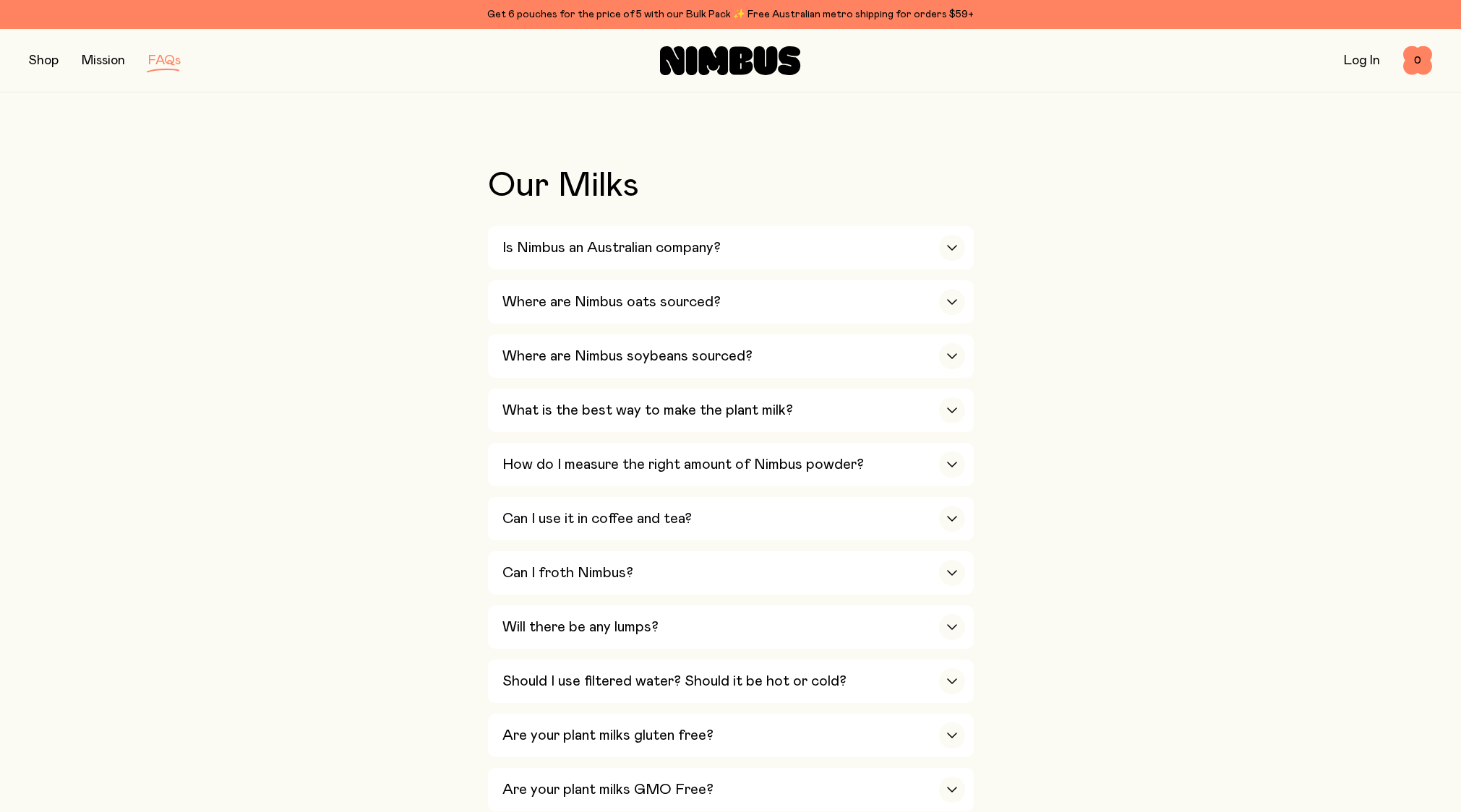
scroll to position [350, 0]
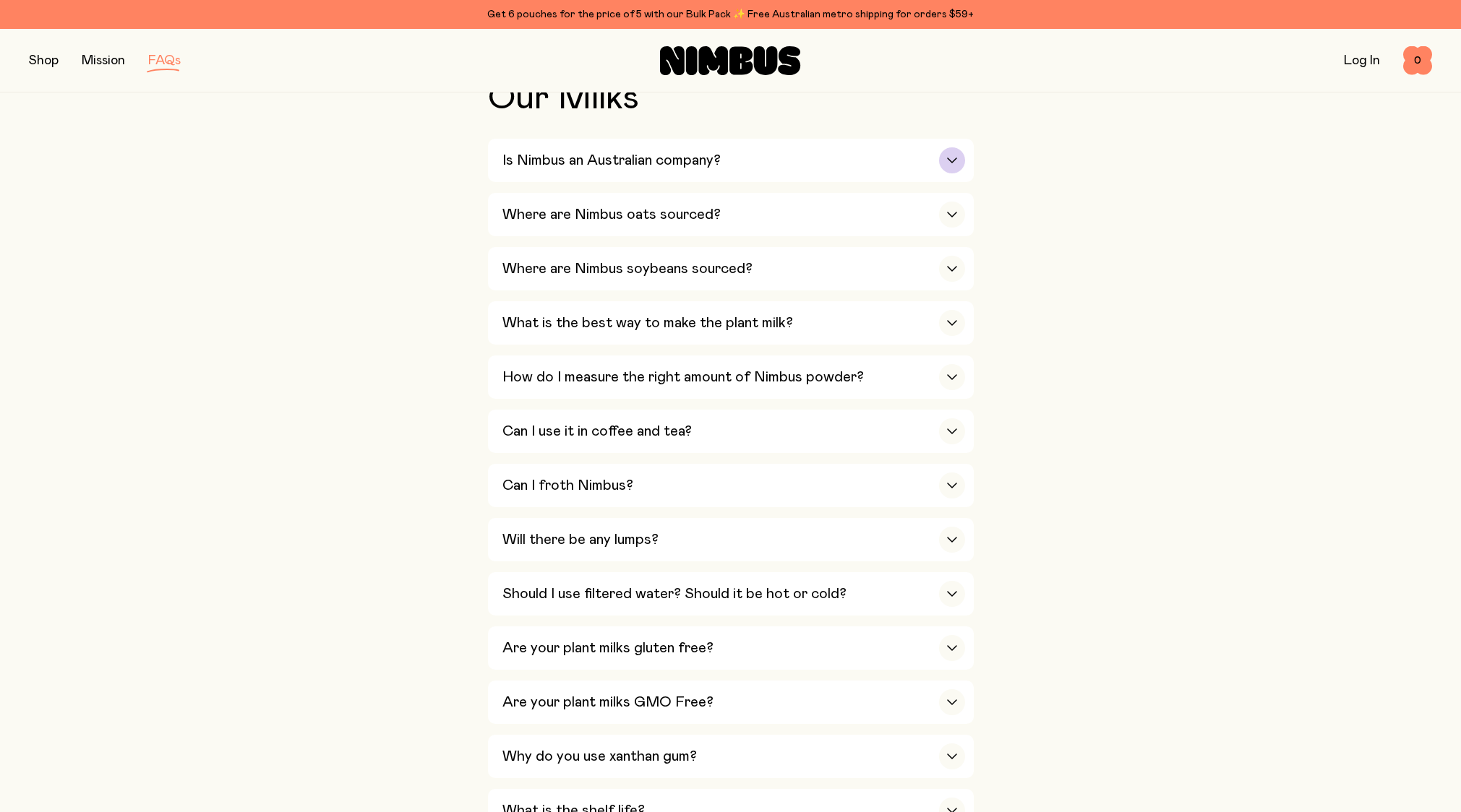
click at [943, 159] on div "button" at bounding box center [952, 161] width 26 height 26
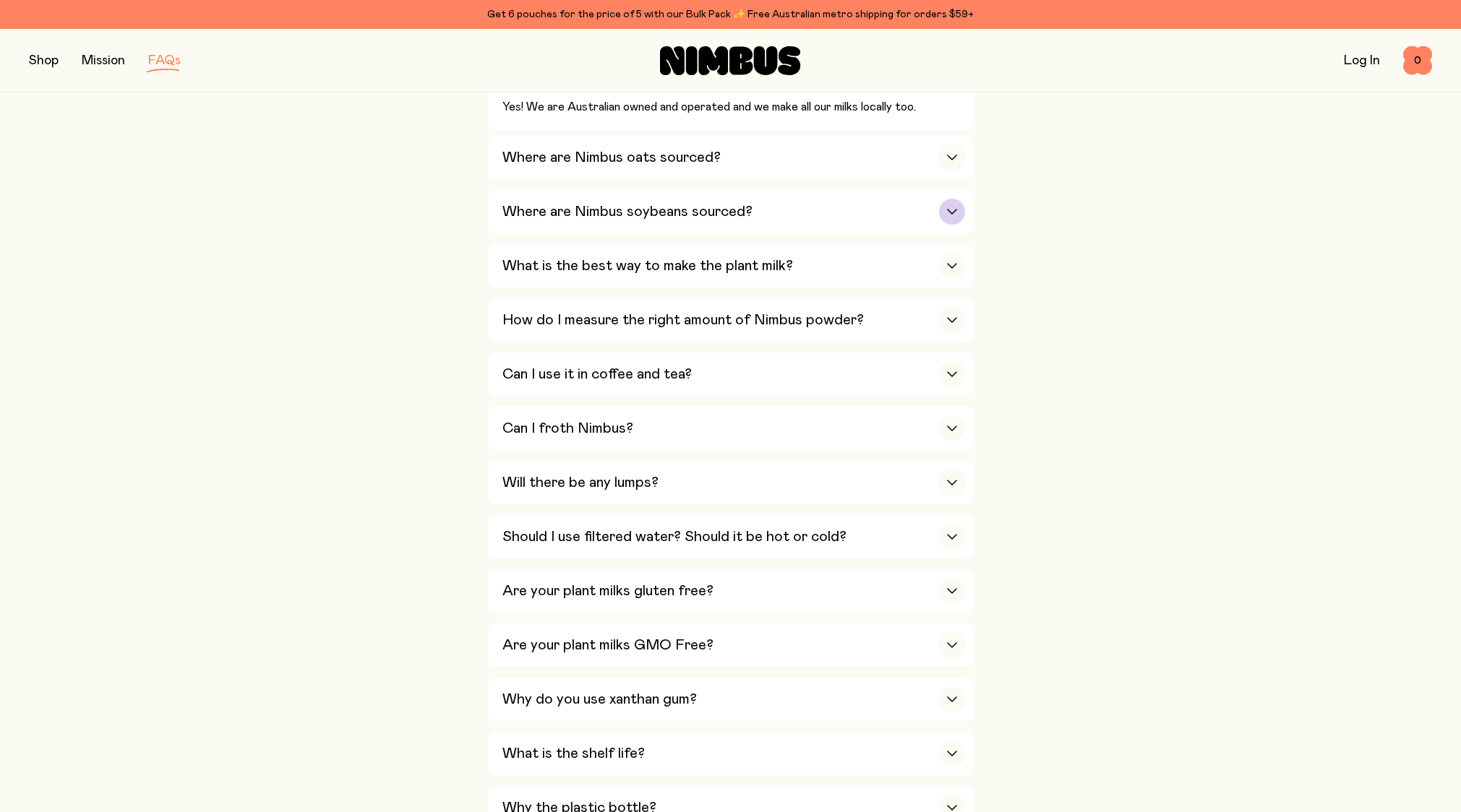
scroll to position [453, 0]
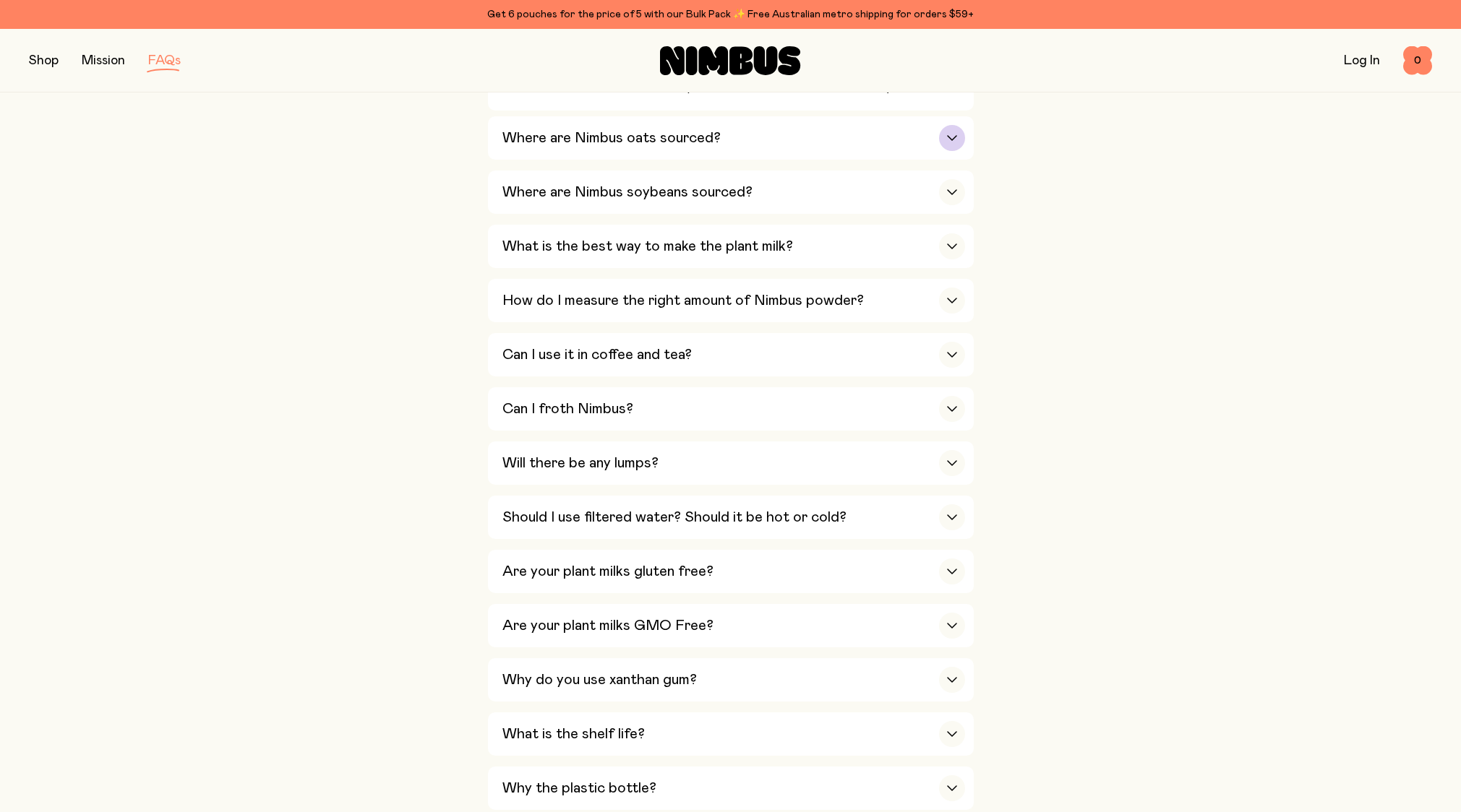
click at [956, 138] on icon "button" at bounding box center [951, 138] width 11 height 6
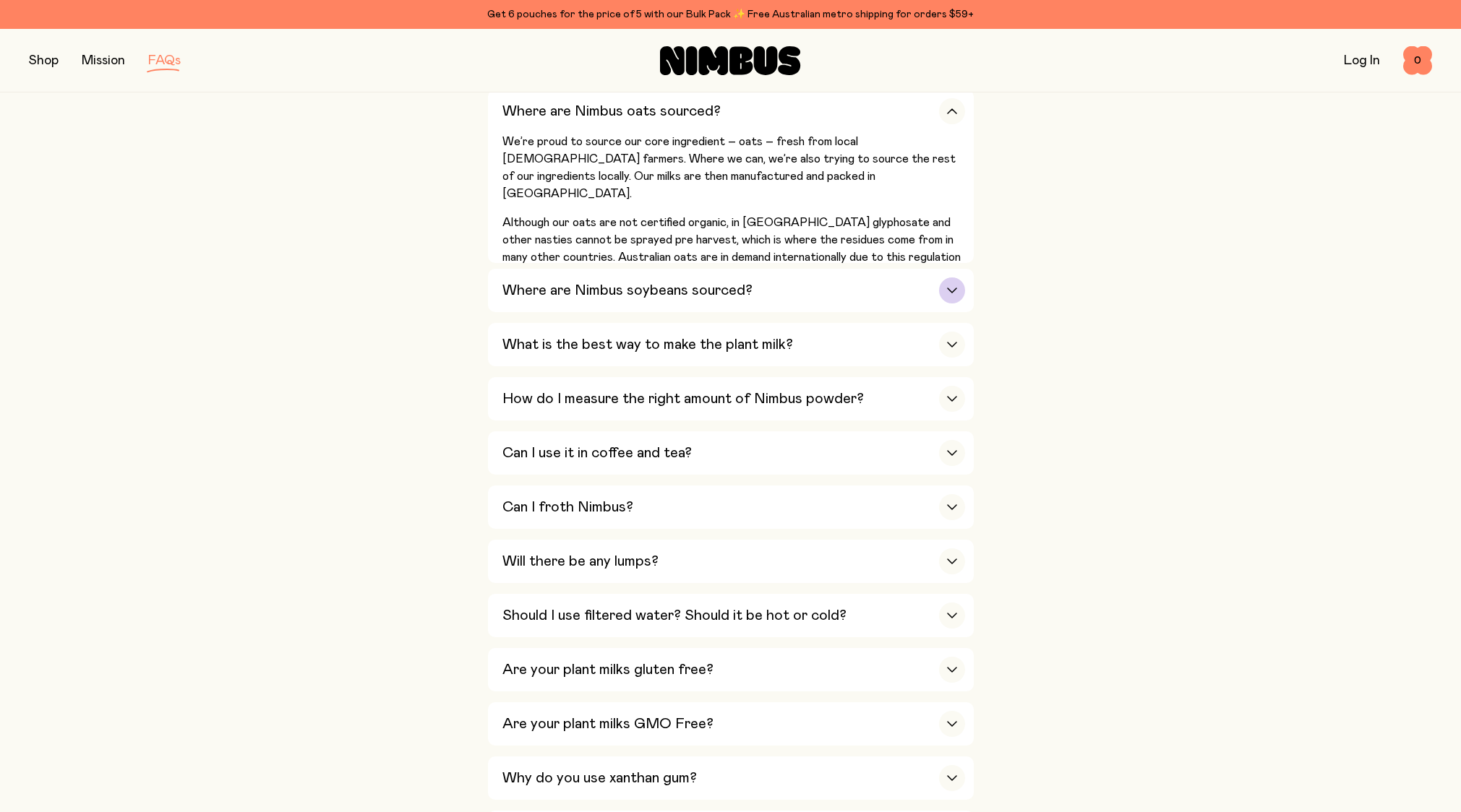
click at [953, 288] on icon "button" at bounding box center [951, 290] width 11 height 6
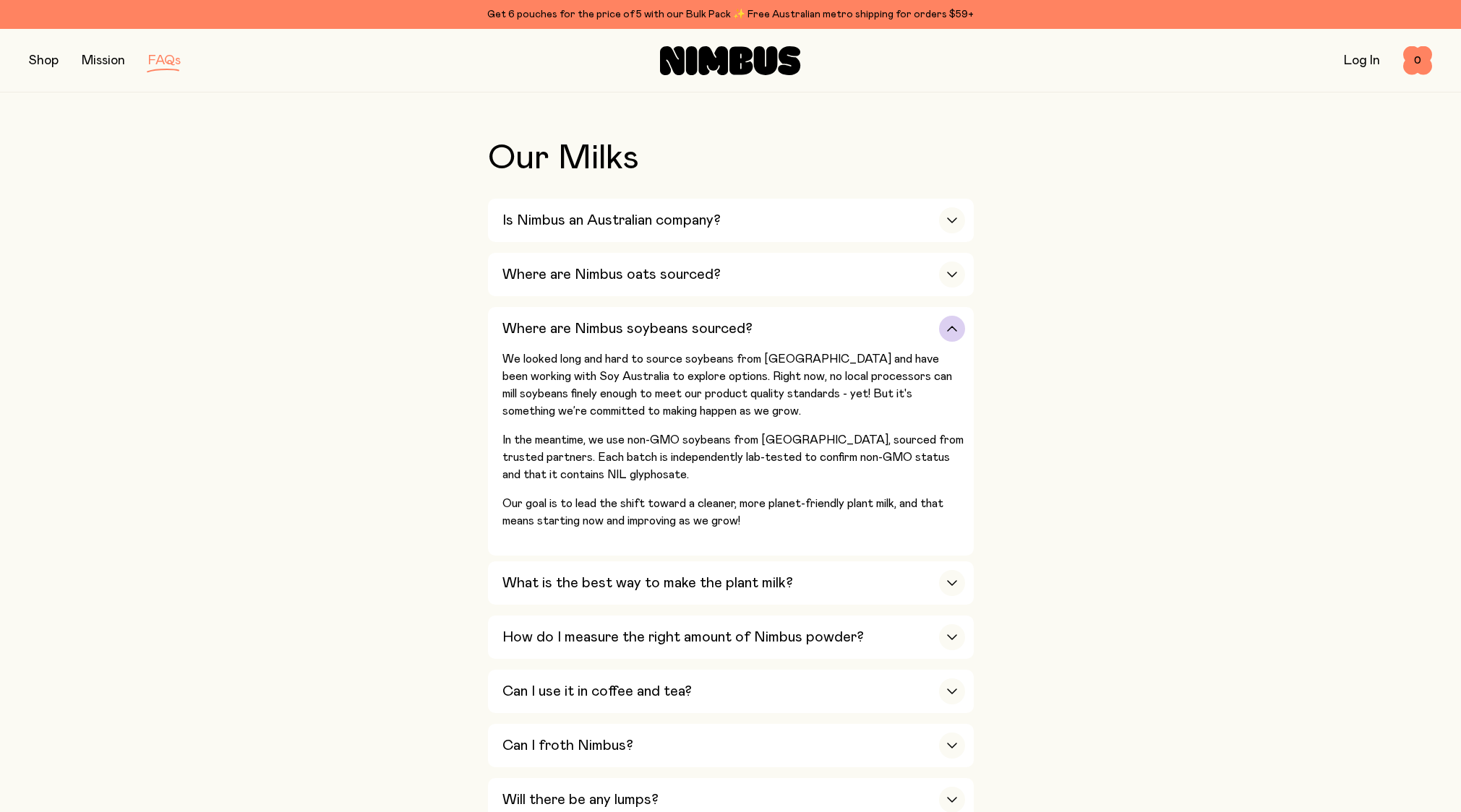
scroll to position [286, 0]
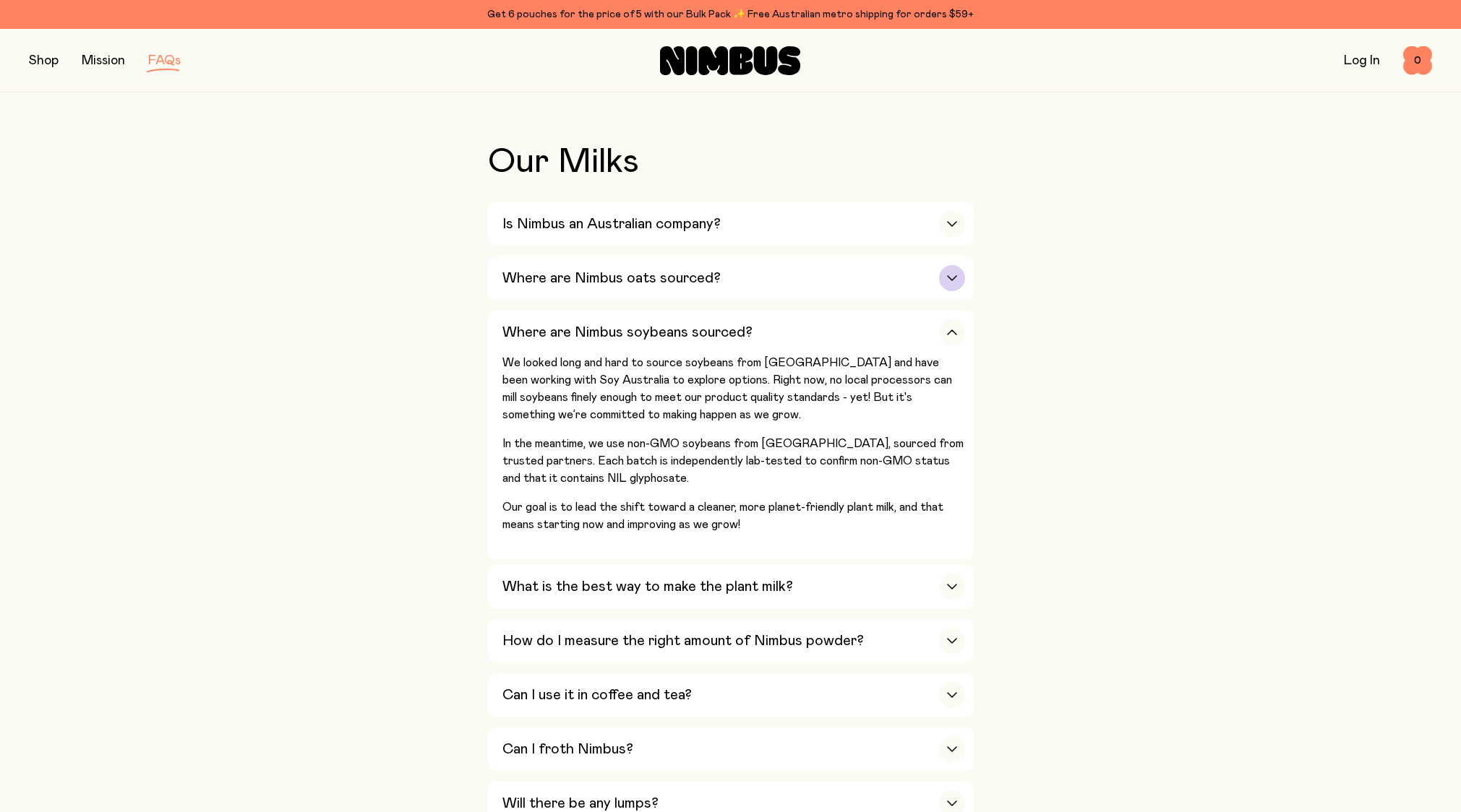
click at [946, 276] on icon "button" at bounding box center [951, 278] width 11 height 6
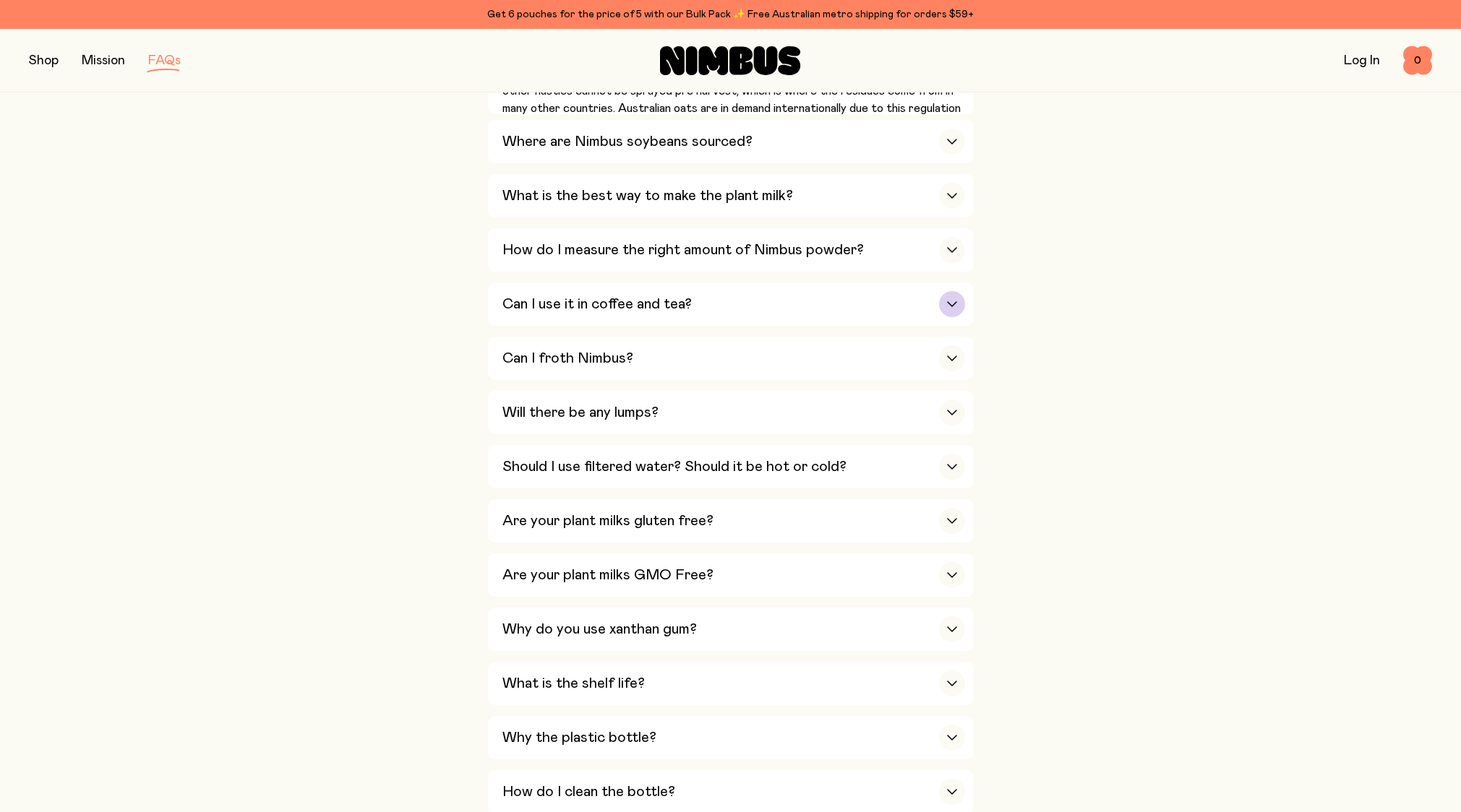
scroll to position [603, 0]
click at [943, 194] on div "button" at bounding box center [952, 195] width 26 height 26
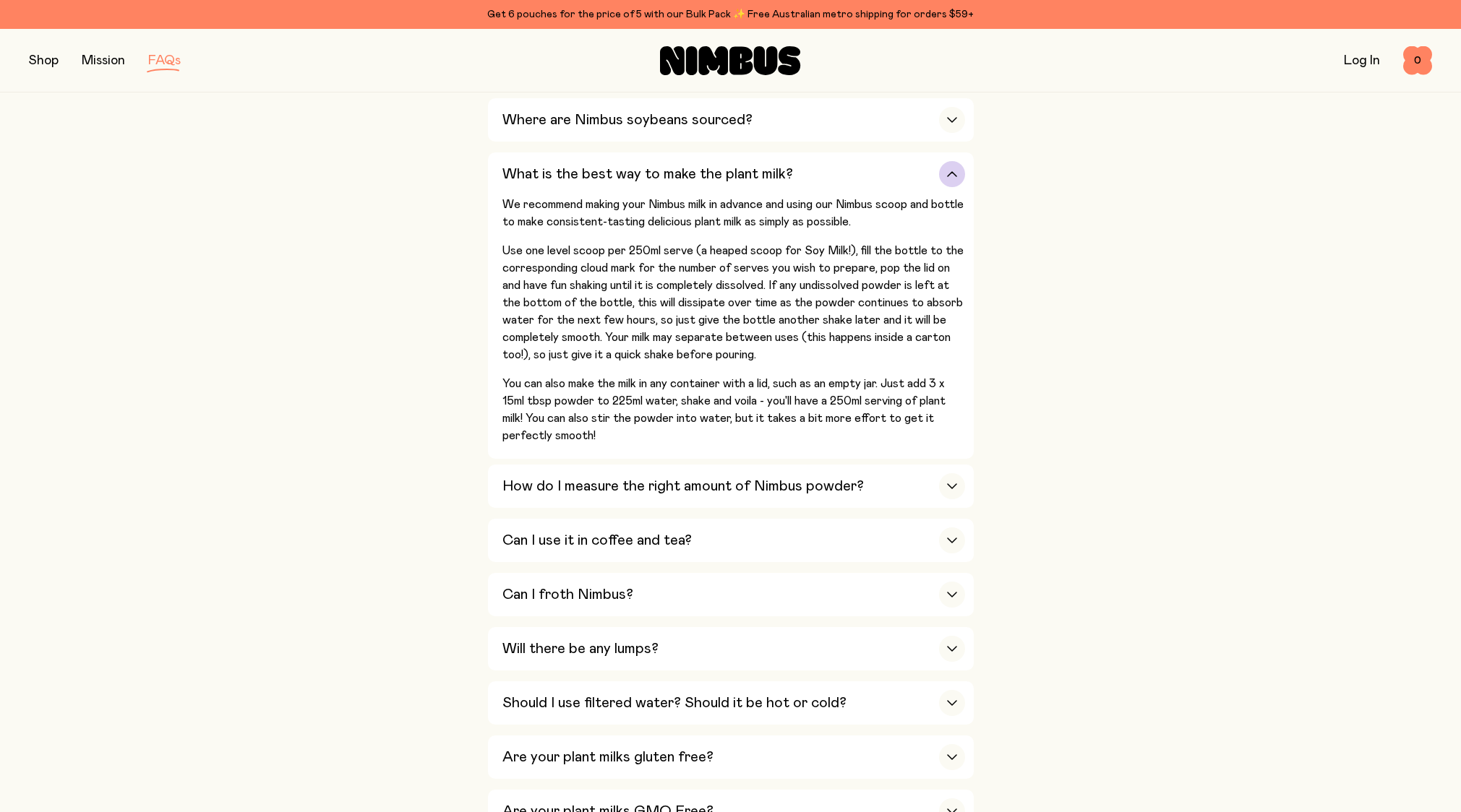
scroll to position [501, 0]
click at [952, 472] on div "button" at bounding box center [952, 484] width 26 height 26
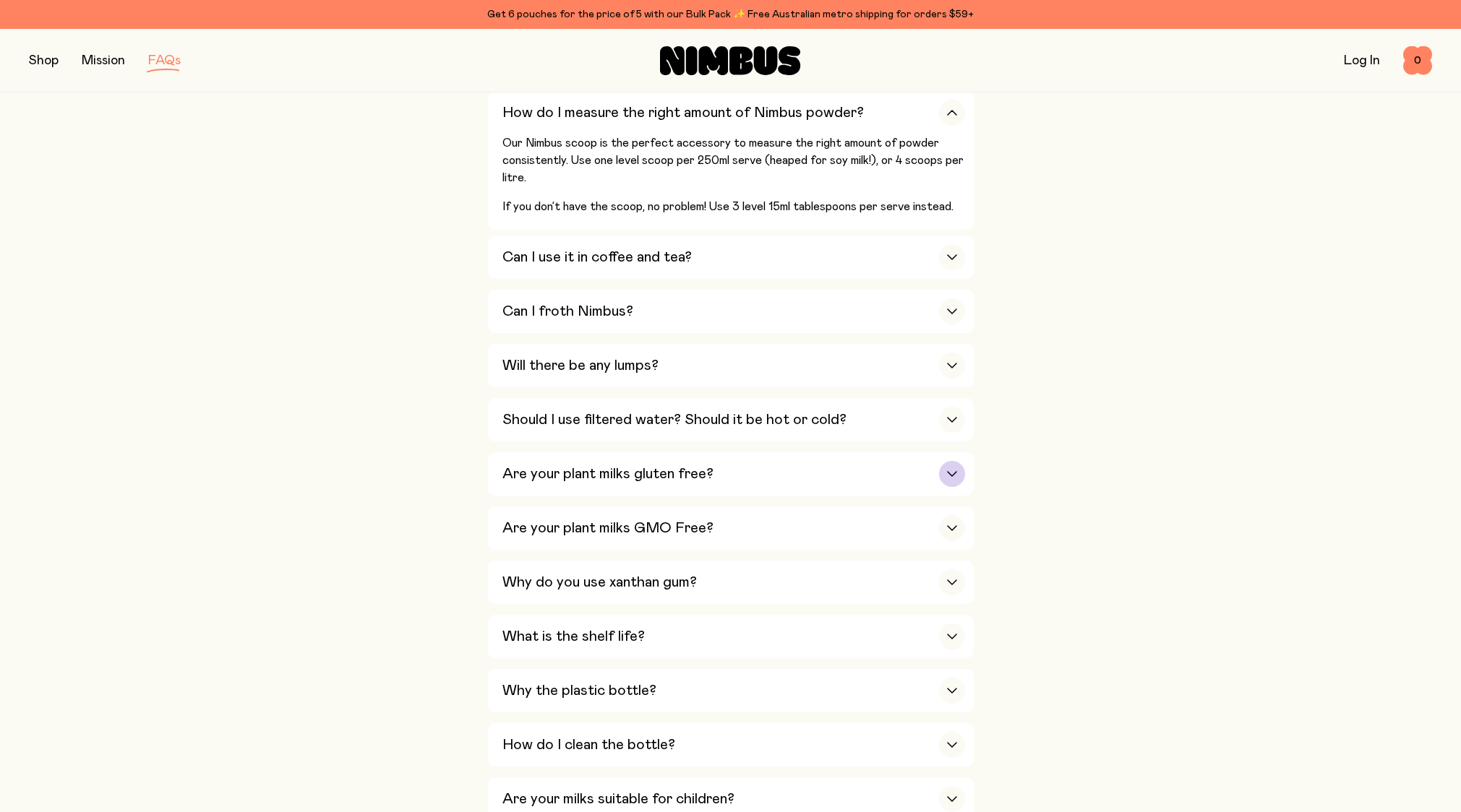
scroll to position [617, 0]
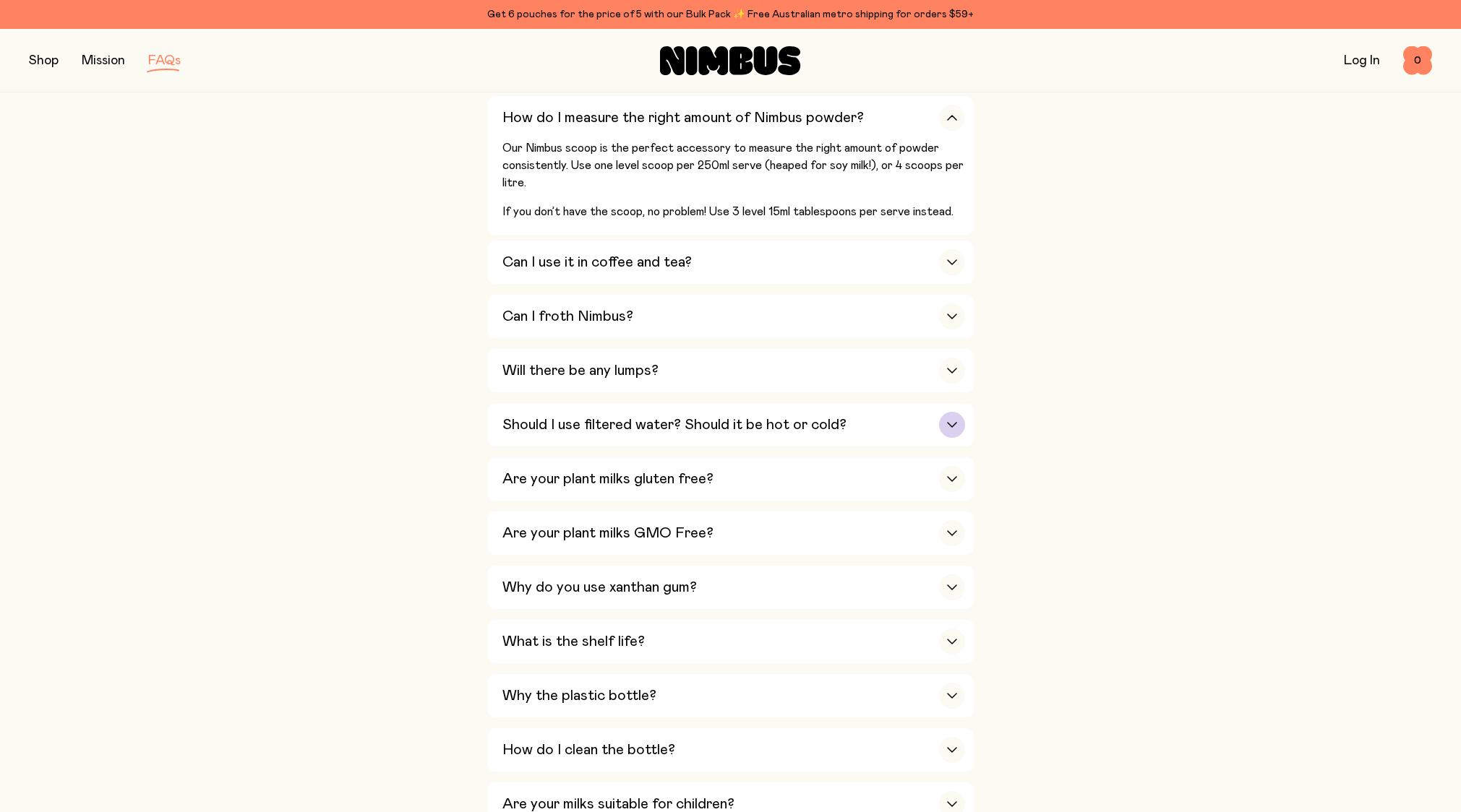
click at [956, 422] on icon "button" at bounding box center [951, 425] width 11 height 6
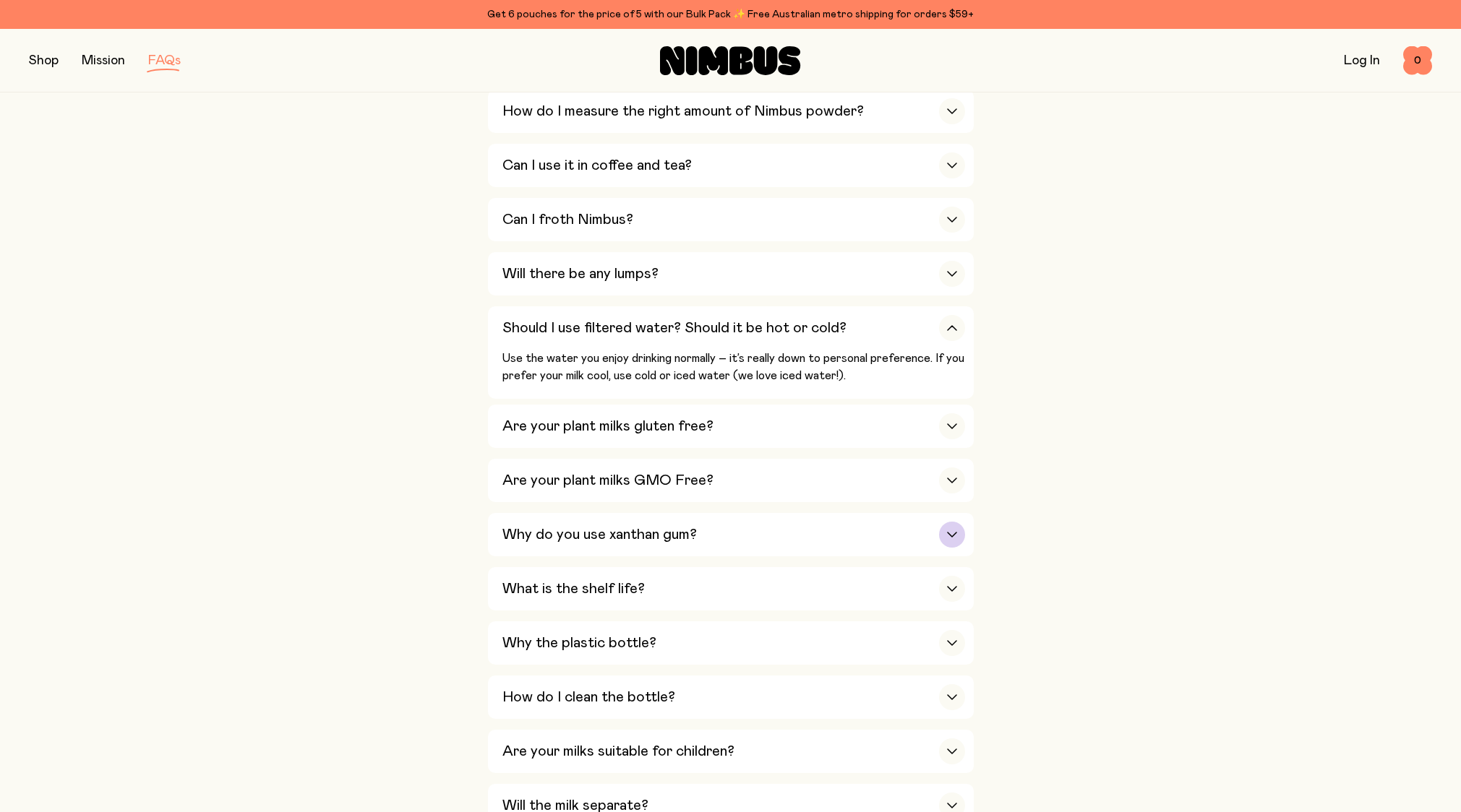
scroll to position [616, 0]
click at [954, 535] on icon "button" at bounding box center [951, 536] width 8 height 5
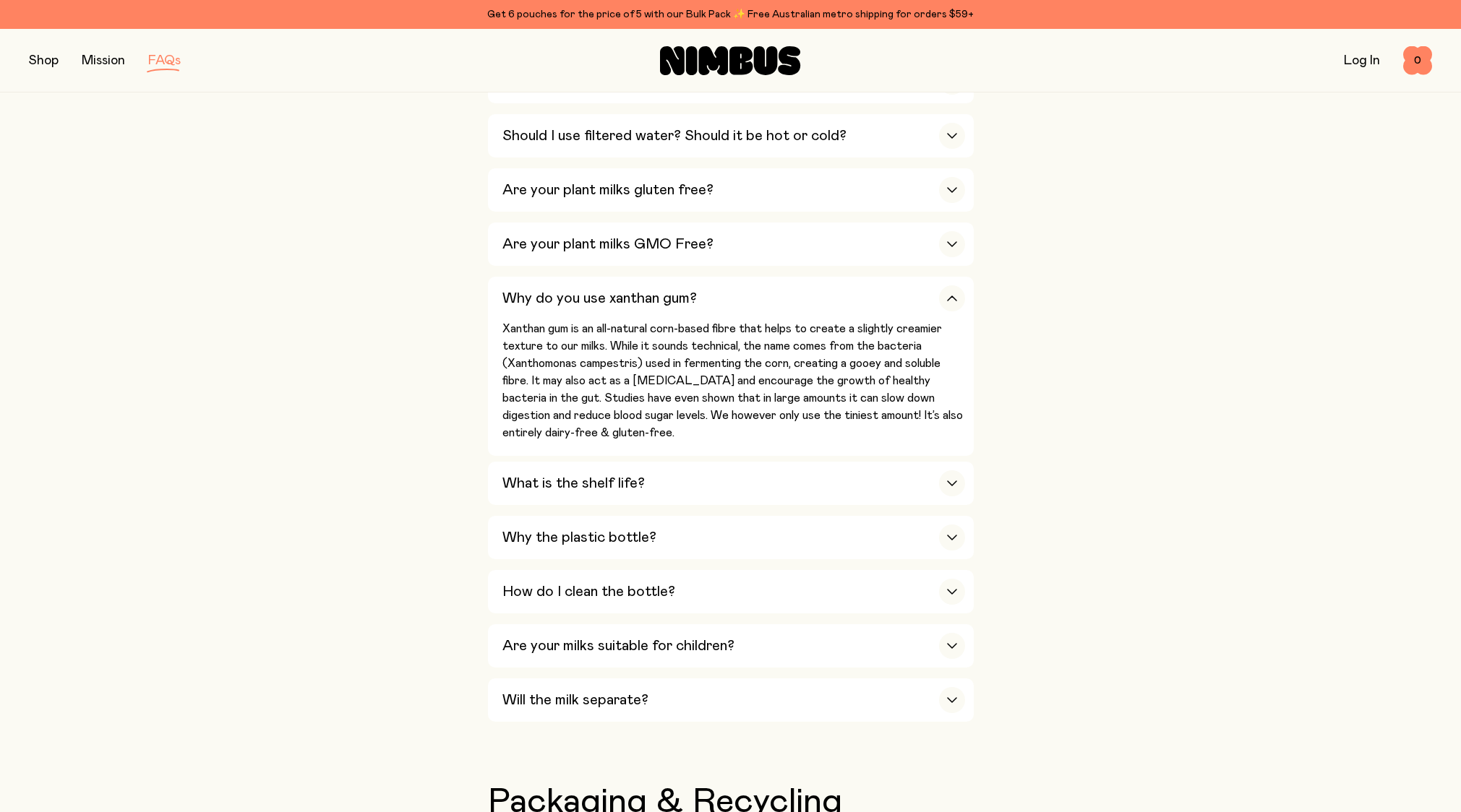
scroll to position [812, 0]
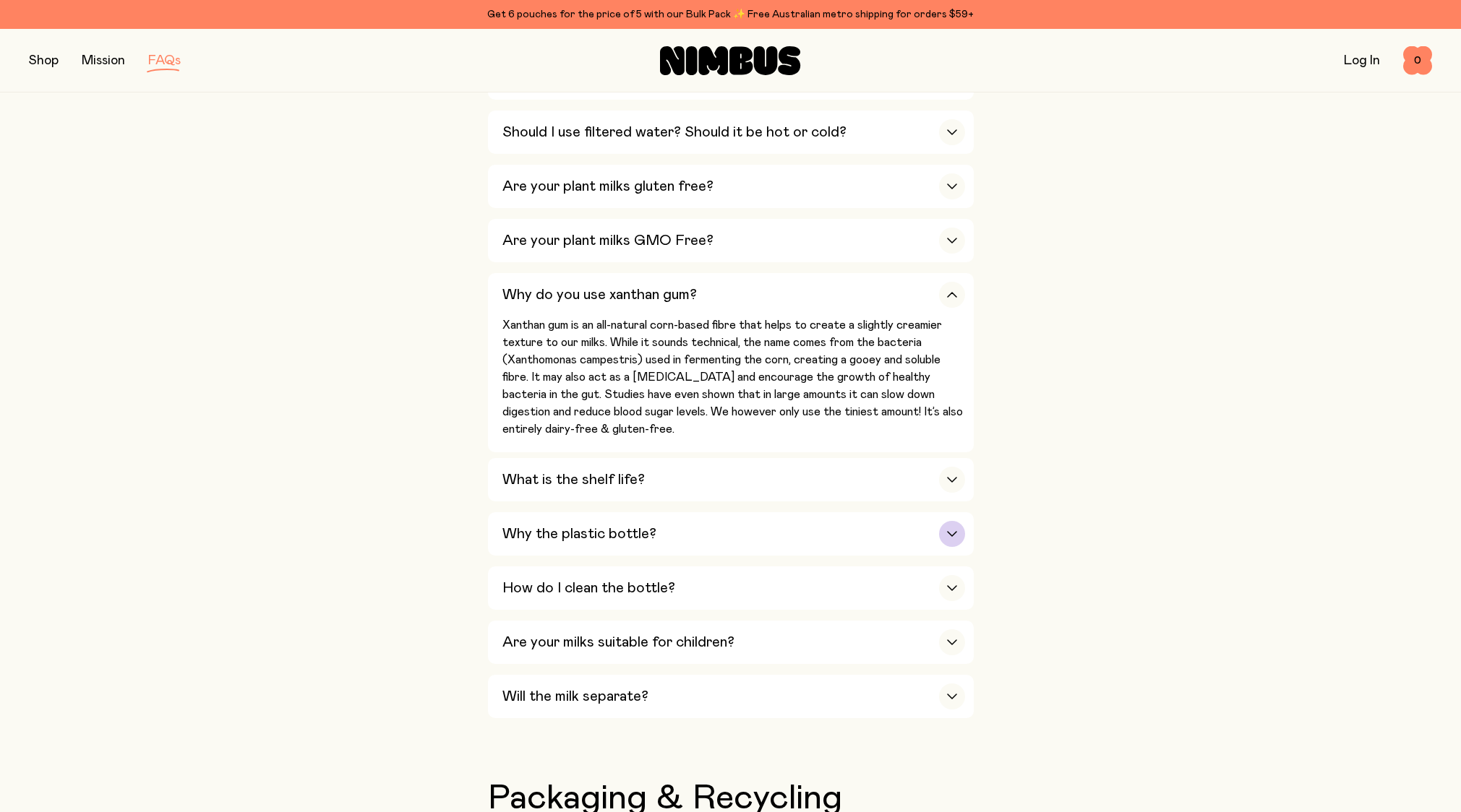
click at [950, 532] on icon "button" at bounding box center [951, 534] width 8 height 5
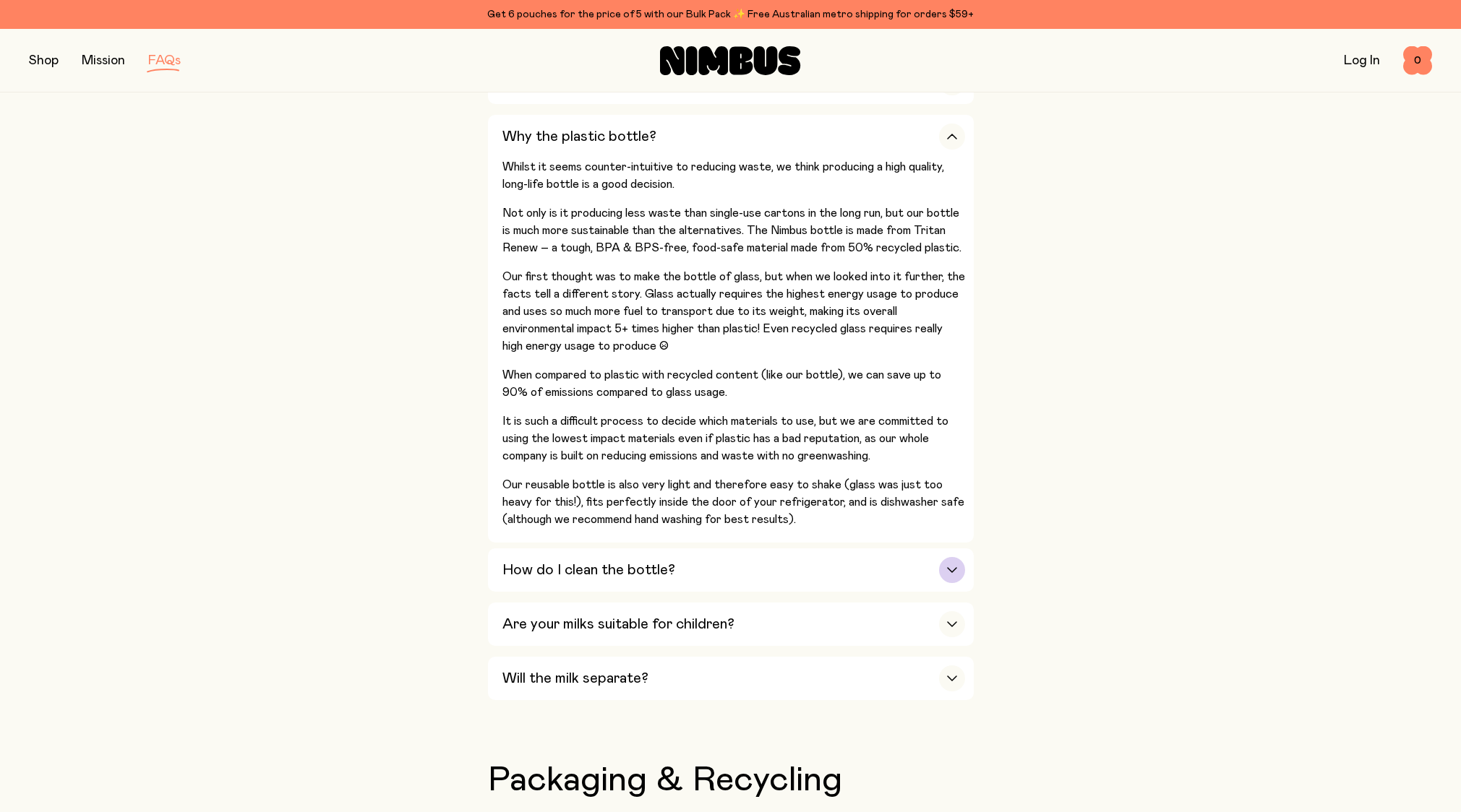
scroll to position [1089, 0]
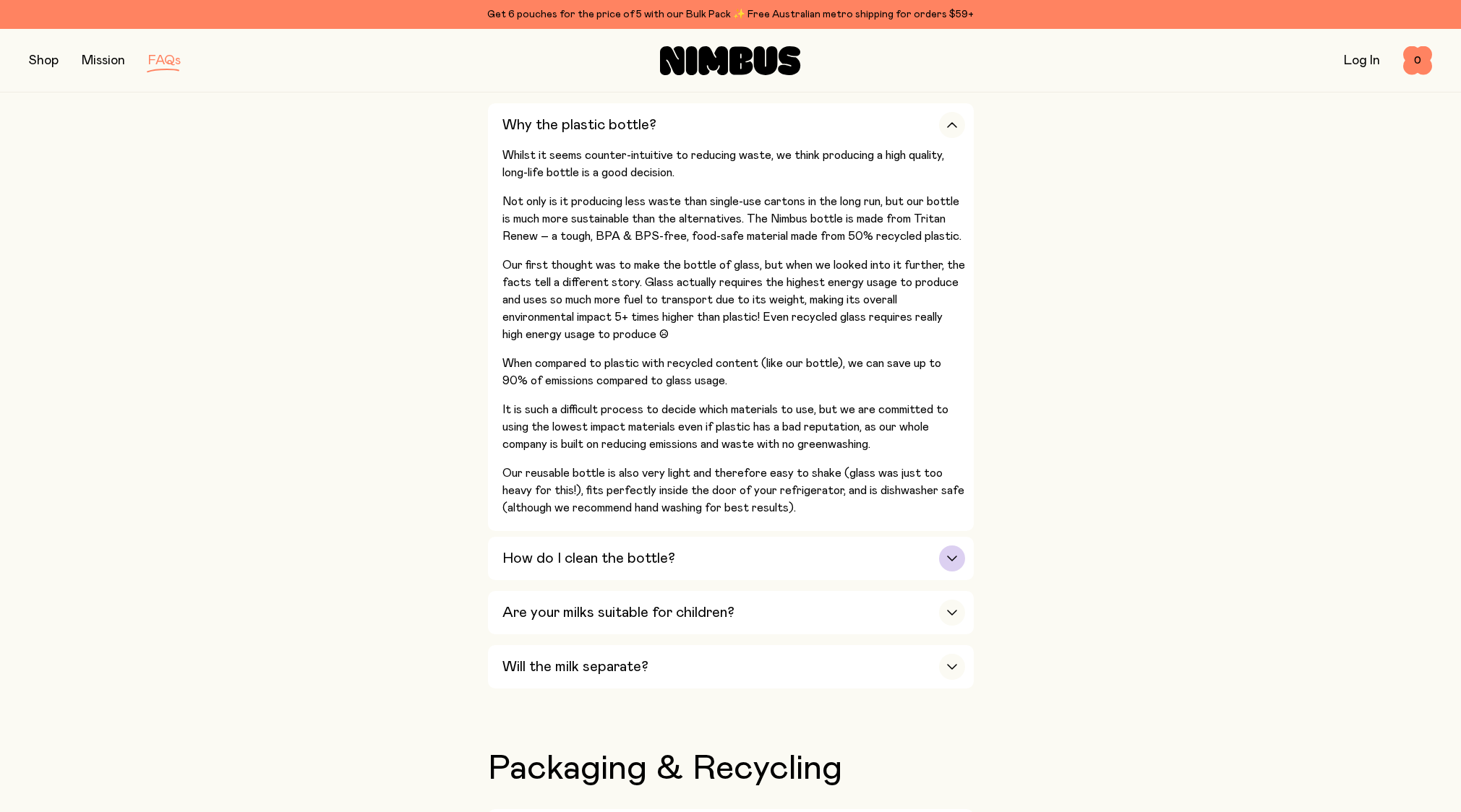
click at [951, 546] on div "button" at bounding box center [952, 559] width 26 height 26
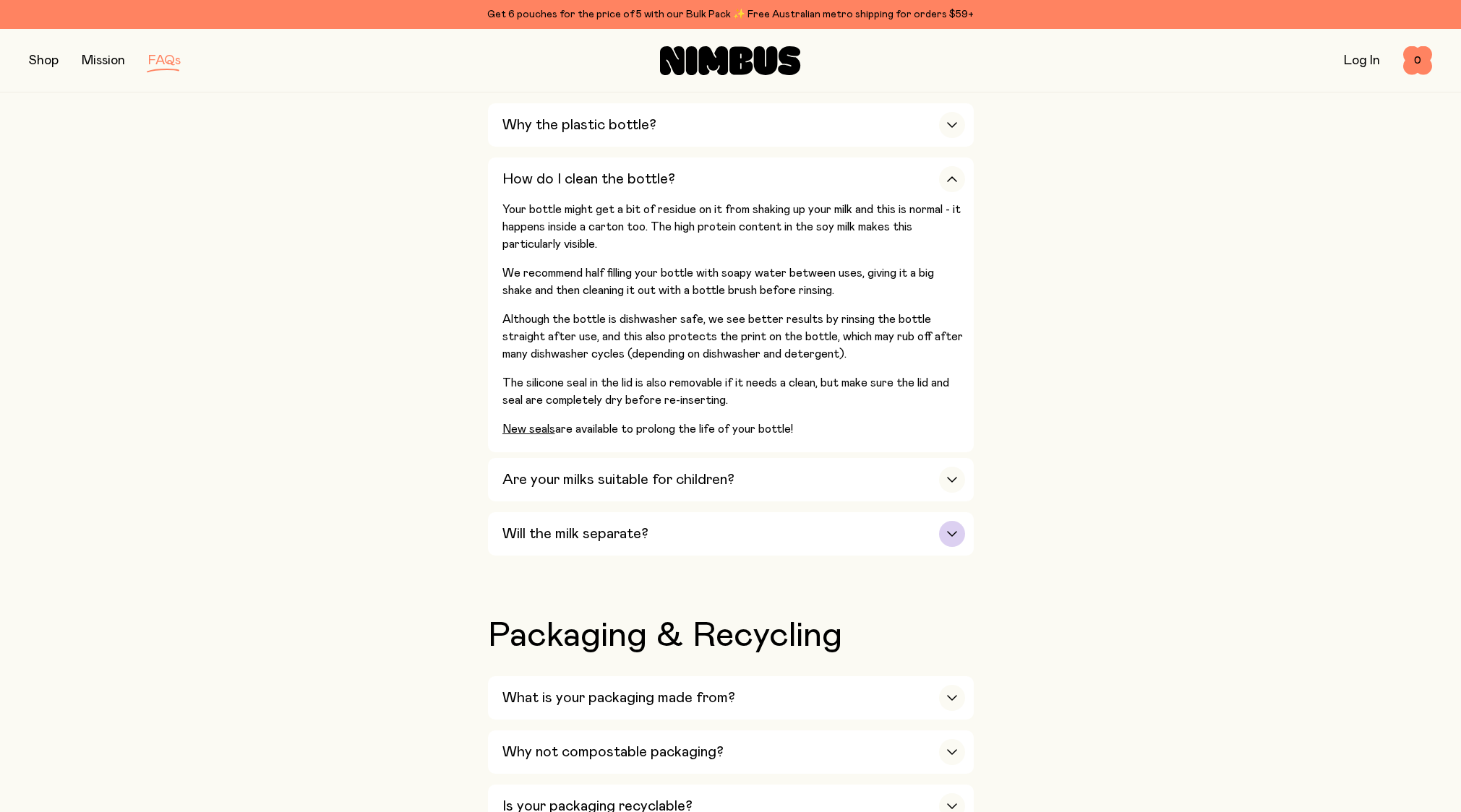
click at [954, 522] on div "button" at bounding box center [952, 535] width 26 height 26
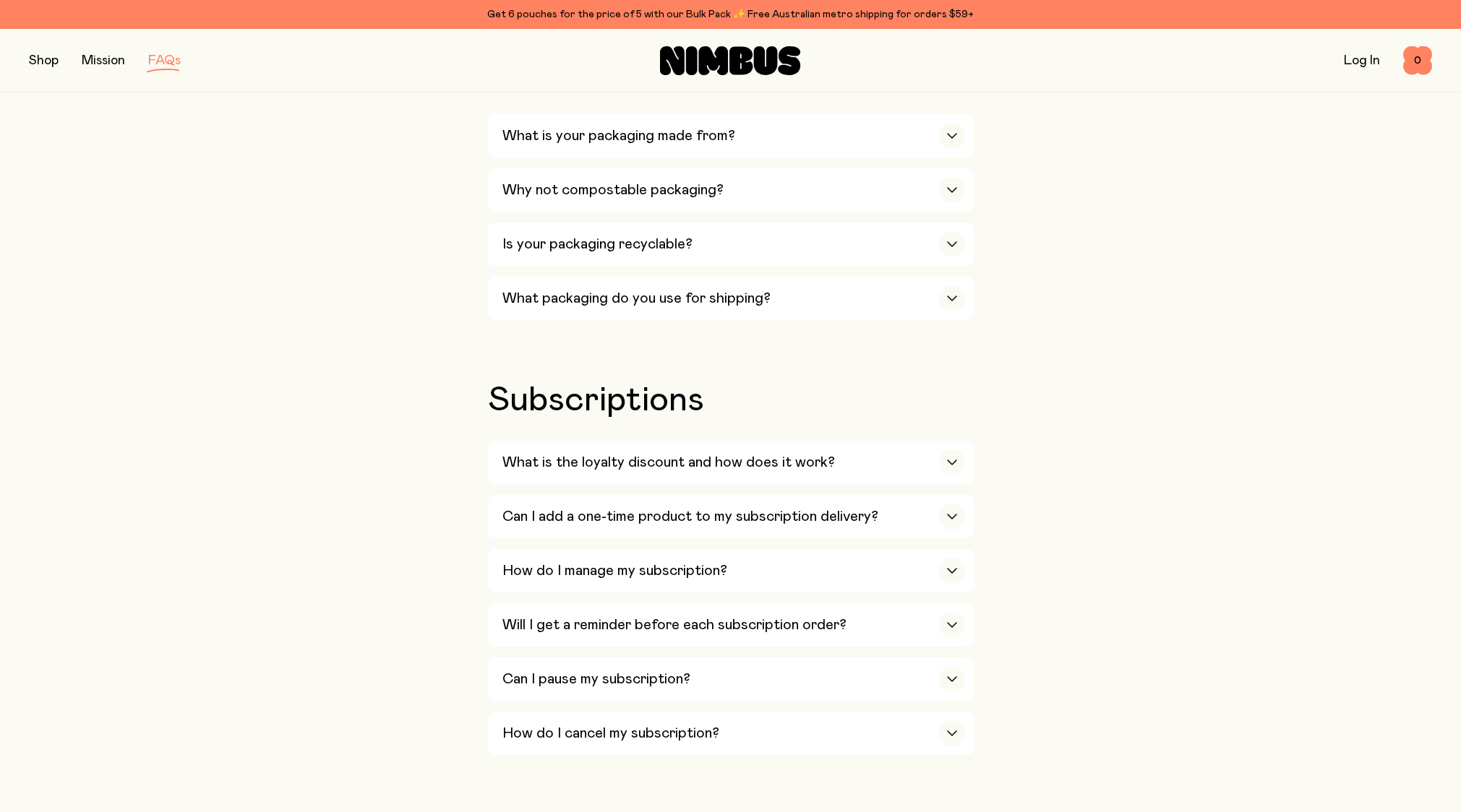
scroll to position [1452, 0]
click at [949, 511] on icon "button" at bounding box center [951, 514] width 11 height 6
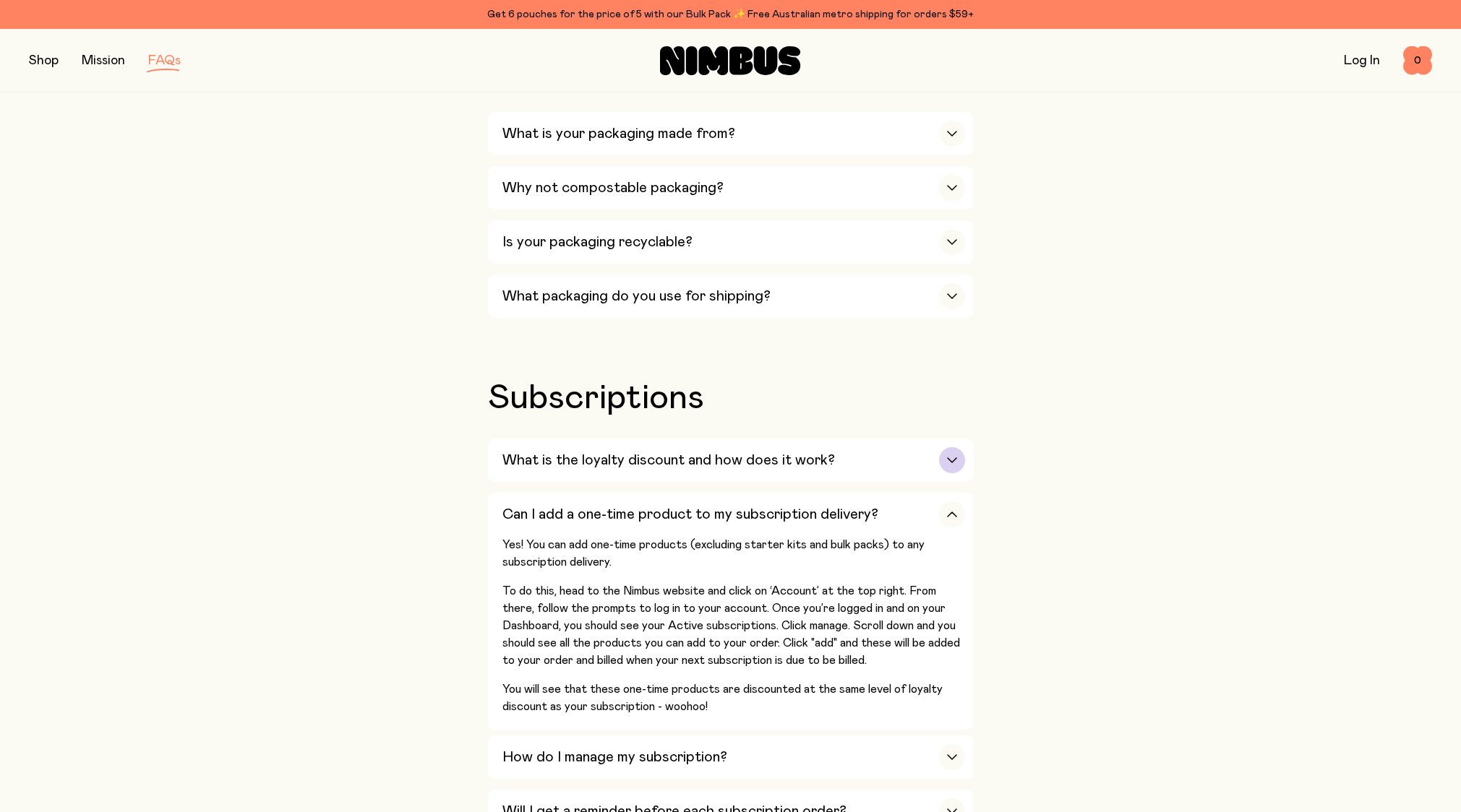
click at [952, 458] on icon "button" at bounding box center [951, 460] width 8 height 5
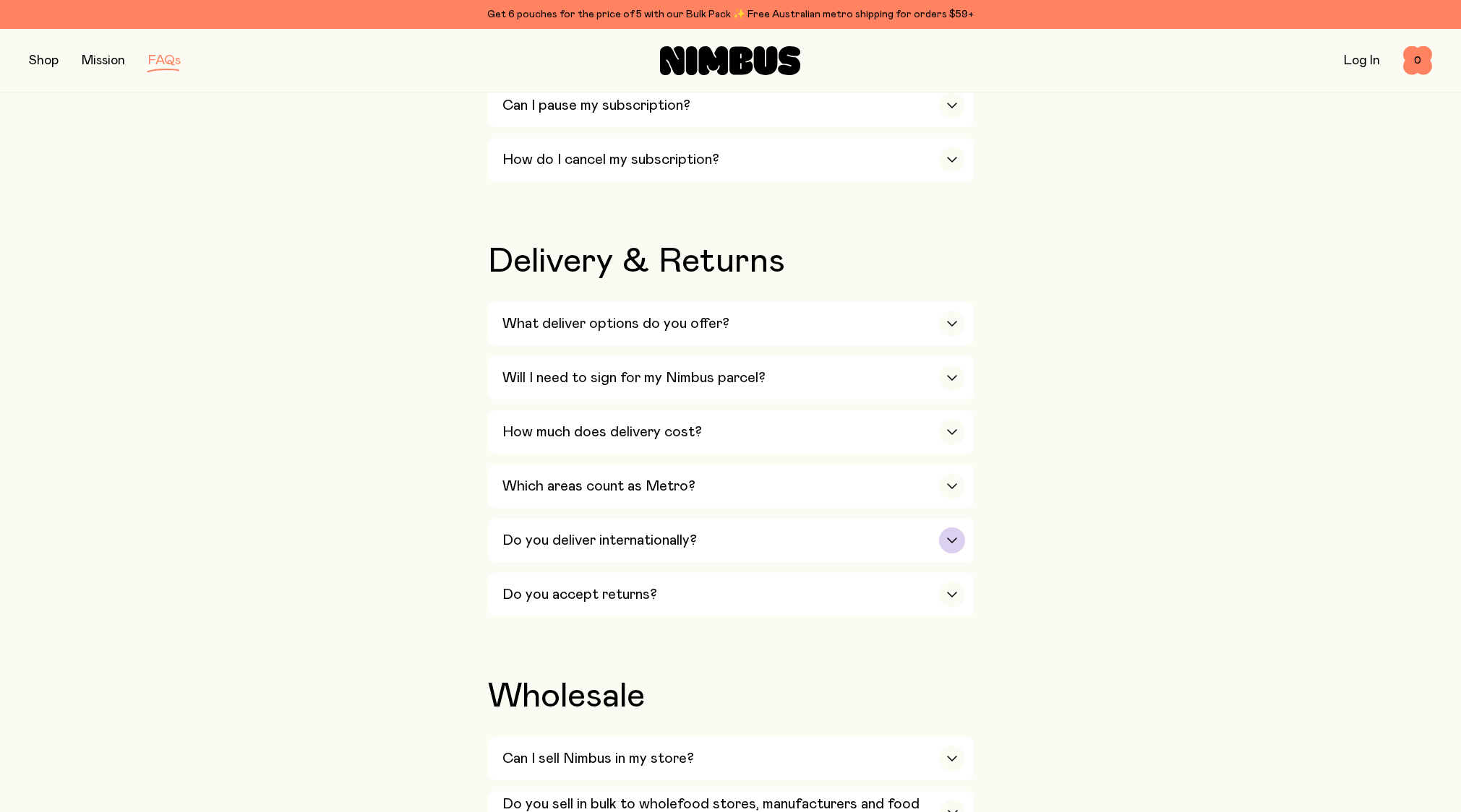
scroll to position [2292, 0]
click at [949, 430] on icon "button" at bounding box center [951, 432] width 11 height 6
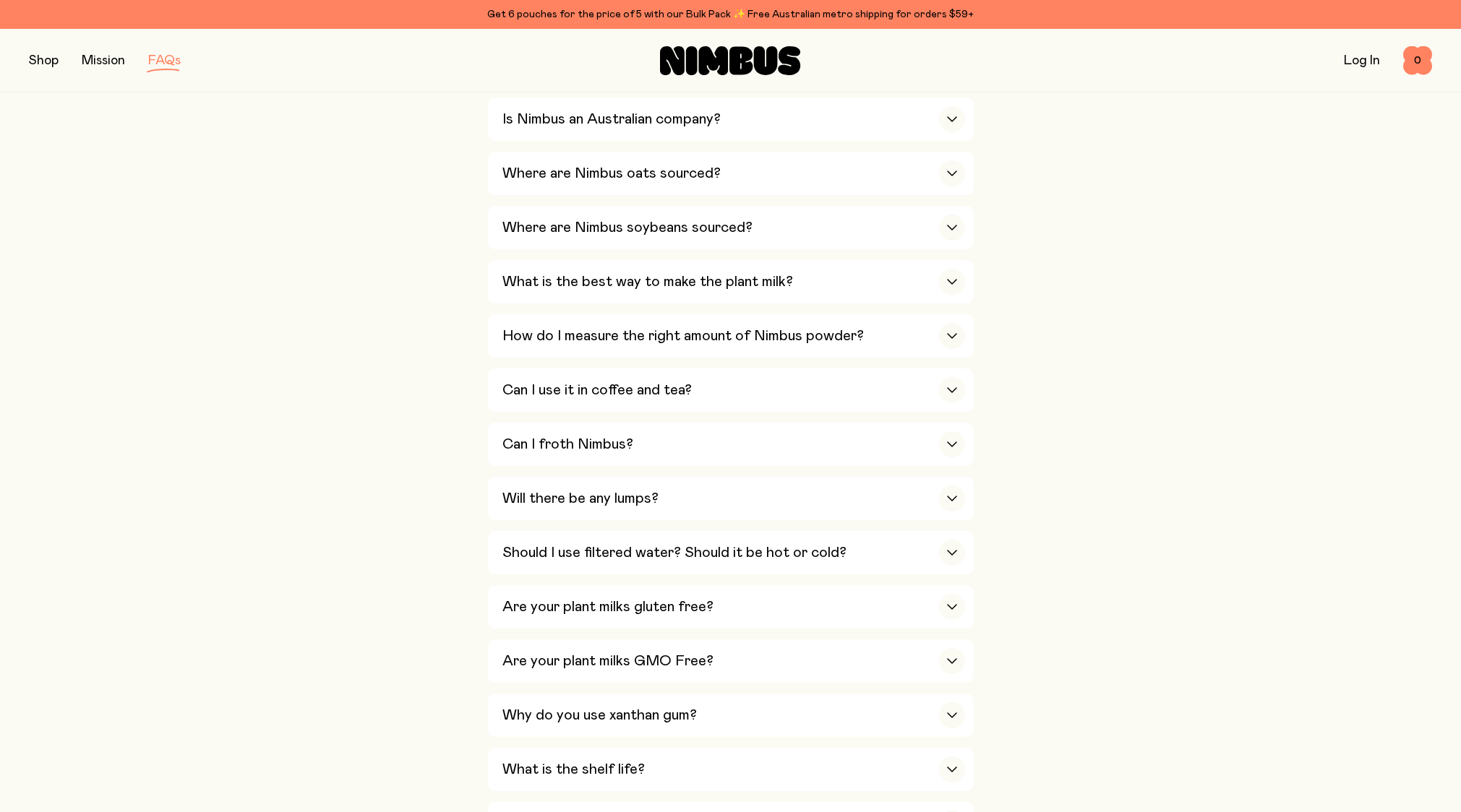
scroll to position [393, 0]
